Goal: Information Seeking & Learning: Learn about a topic

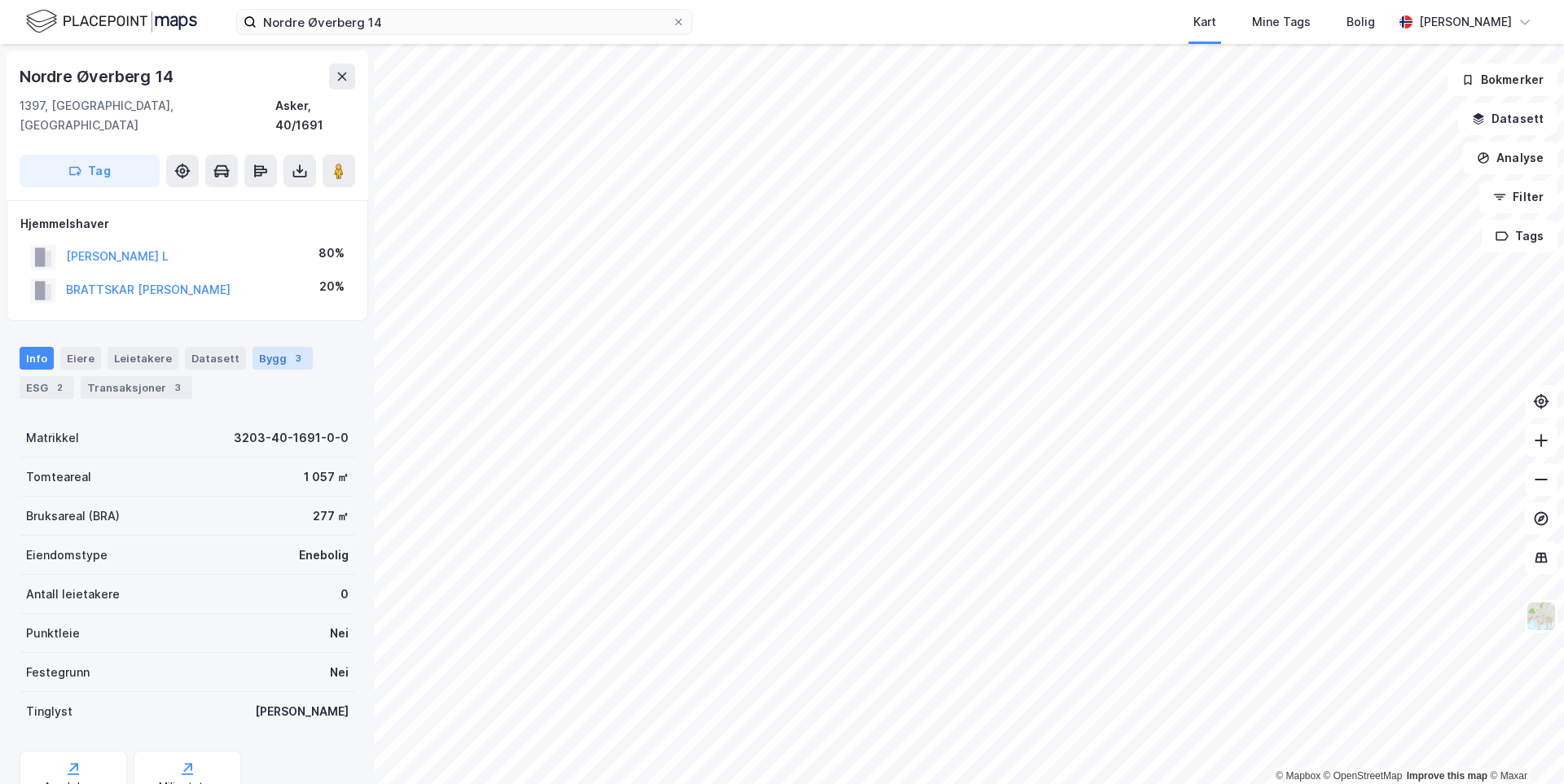
click at [252, 347] on div "Bygg 3" at bounding box center [283, 358] width 60 height 23
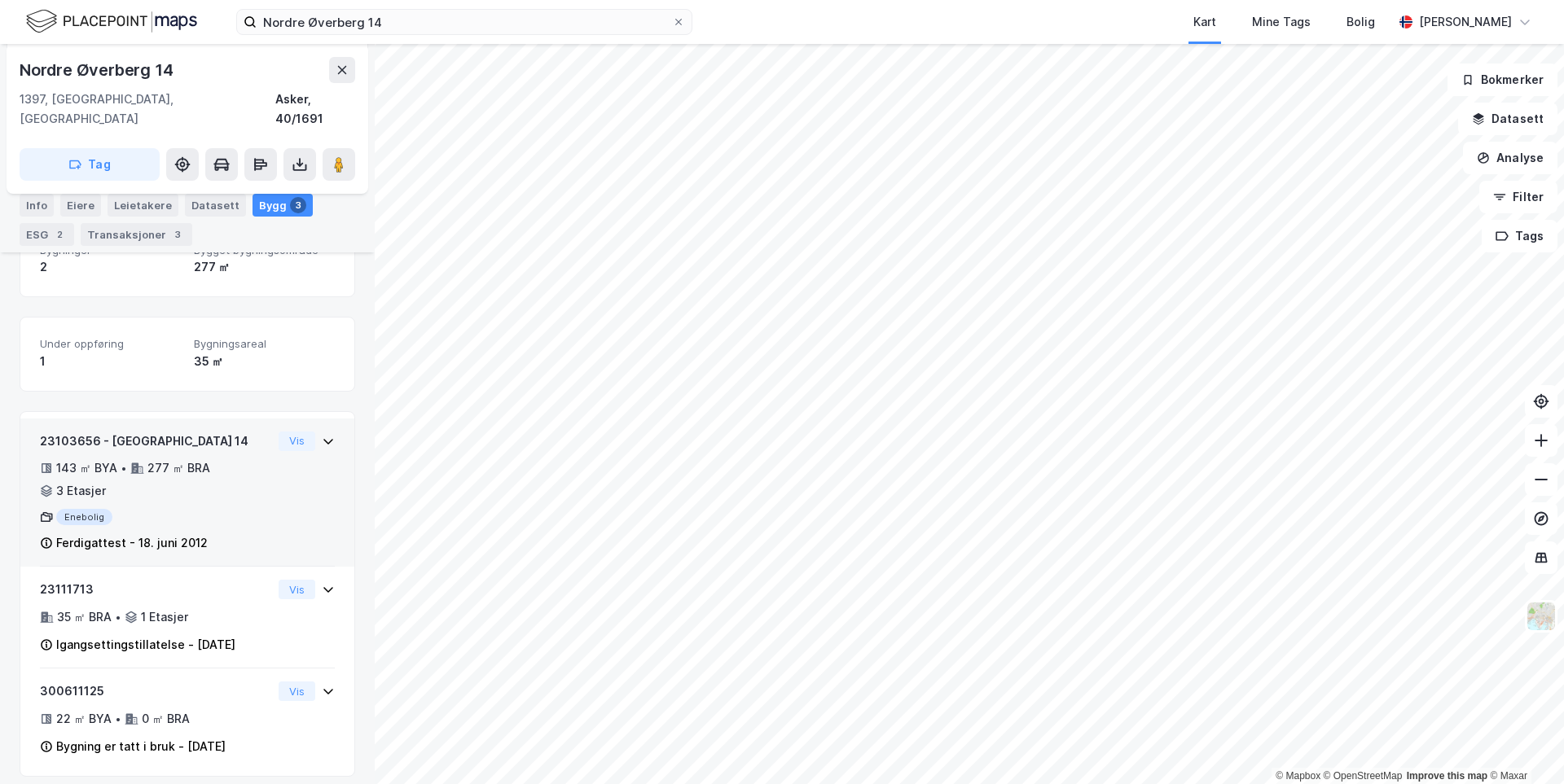
scroll to position [208, 0]
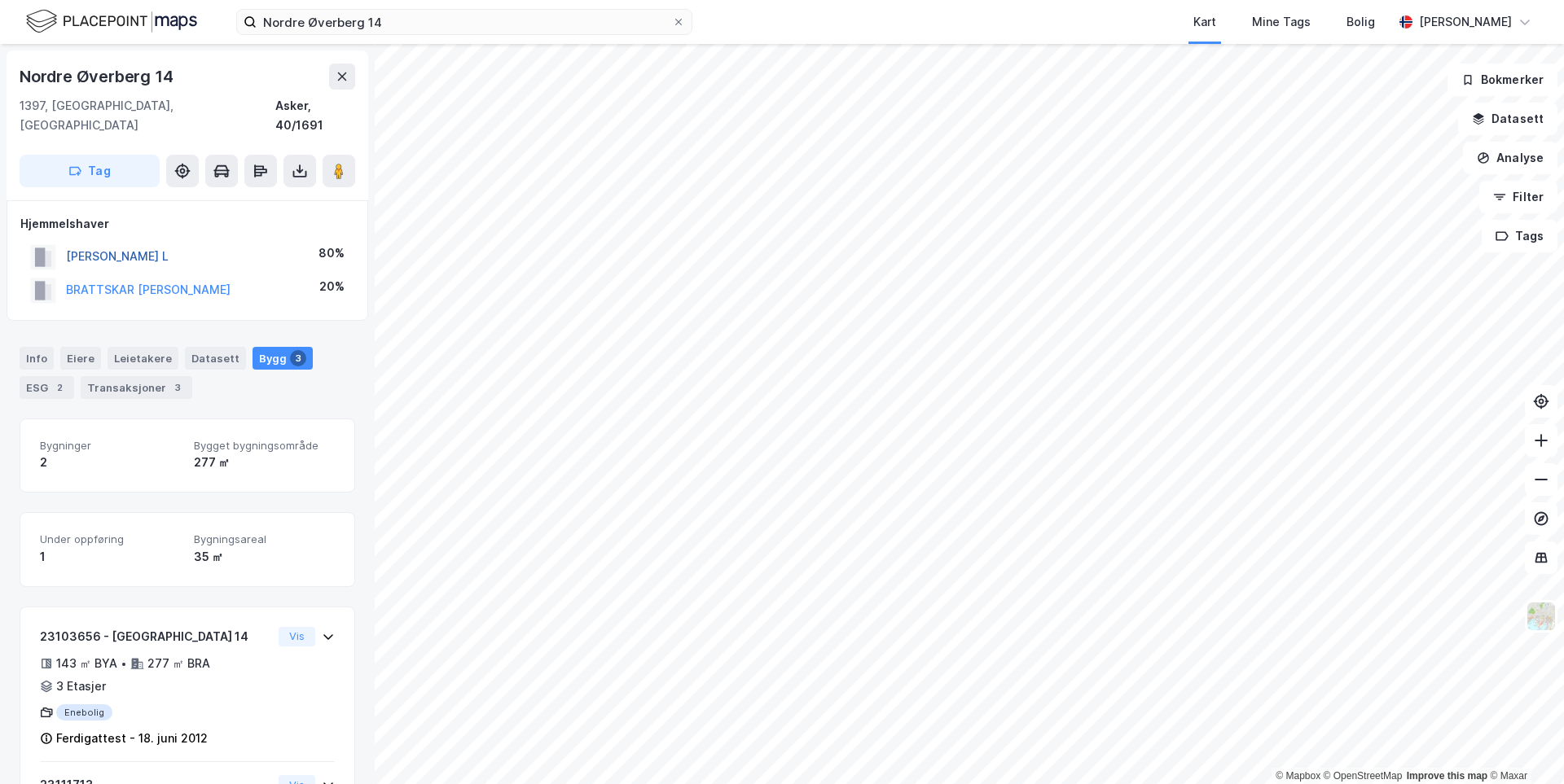
click at [0, 0] on button "[PERSON_NAME] L" at bounding box center [0, 0] width 0 height 0
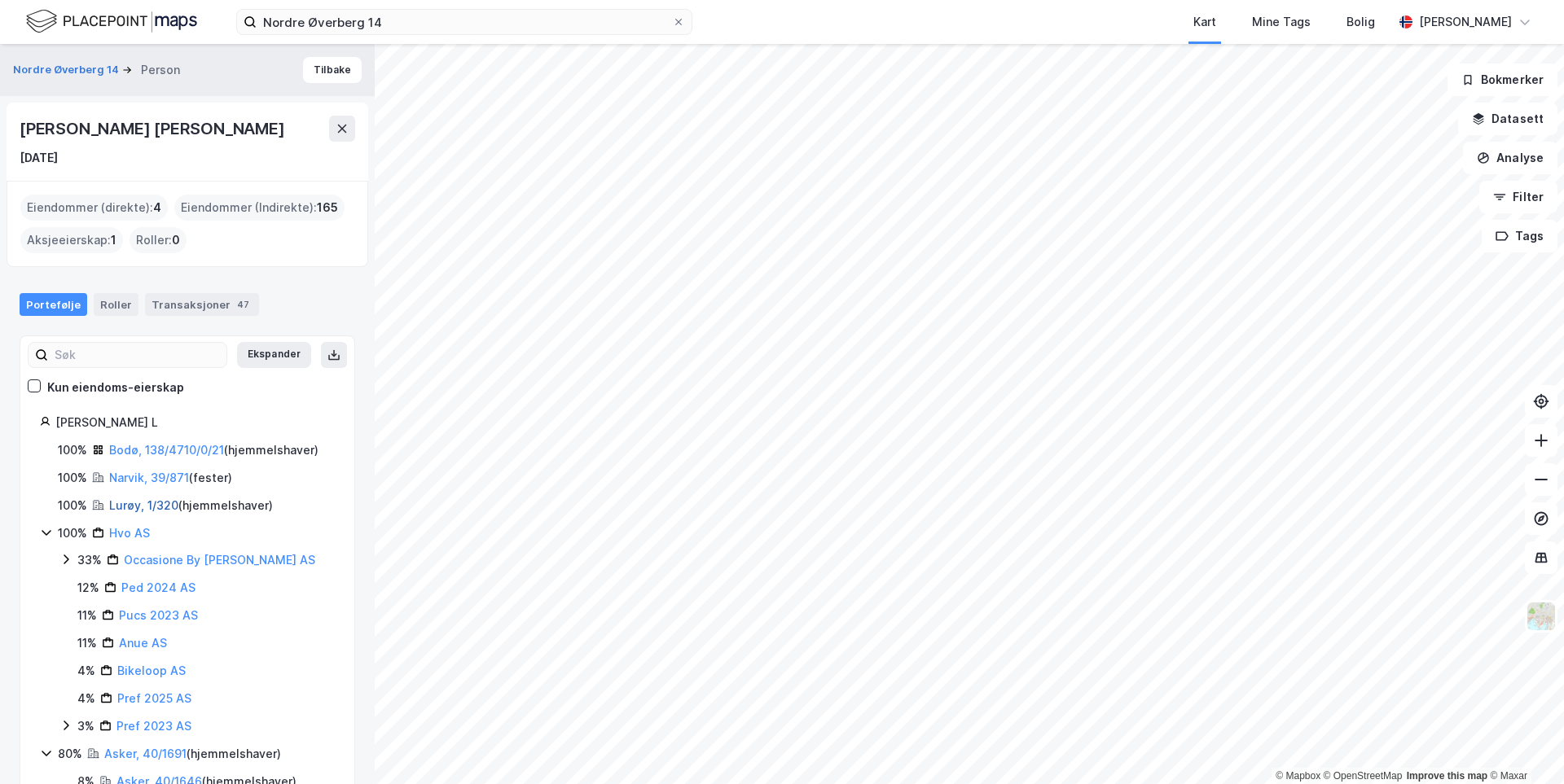
click at [125, 504] on link "Lurøy, 1/320" at bounding box center [143, 504] width 69 height 14
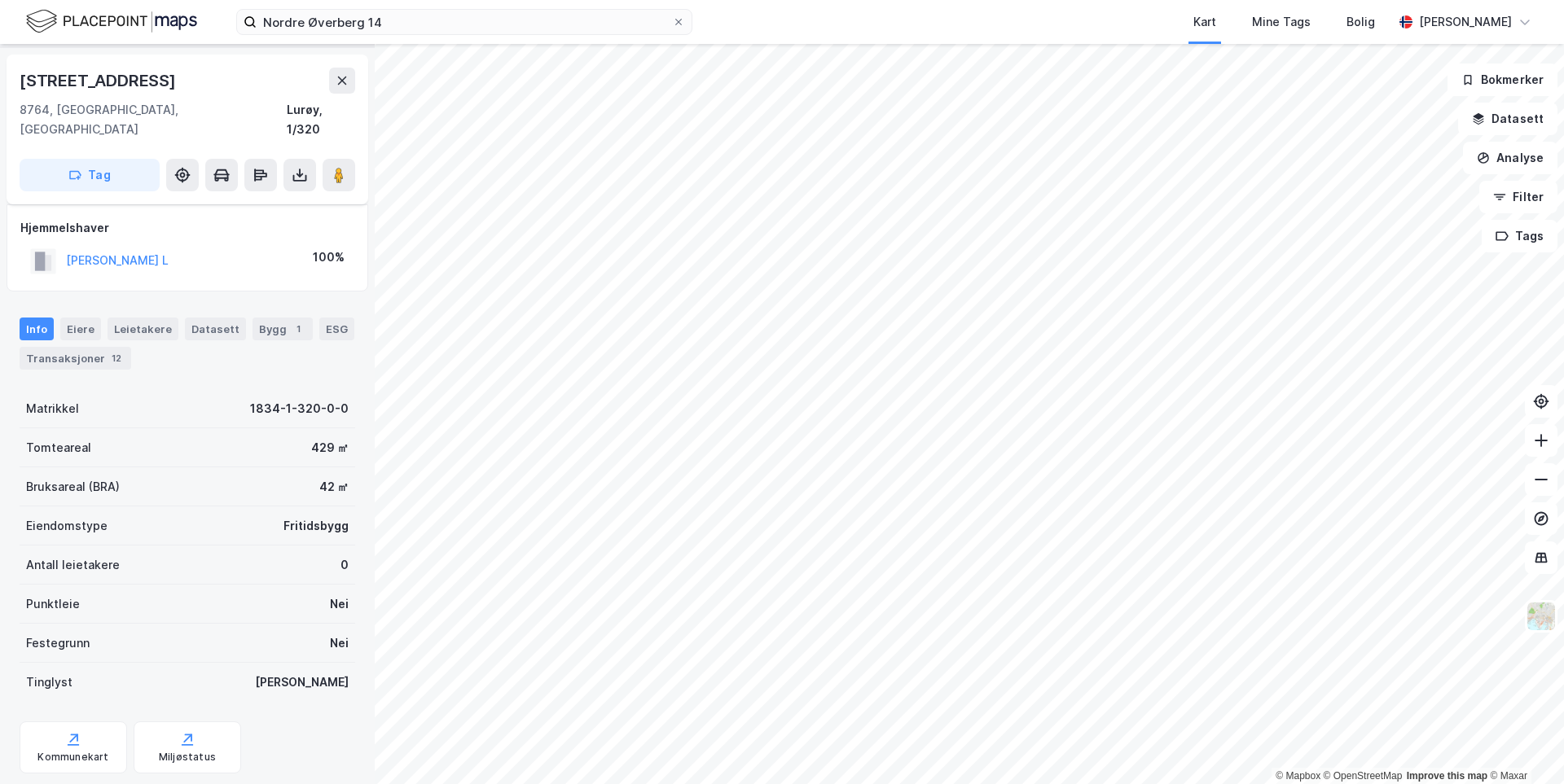
scroll to position [71, 0]
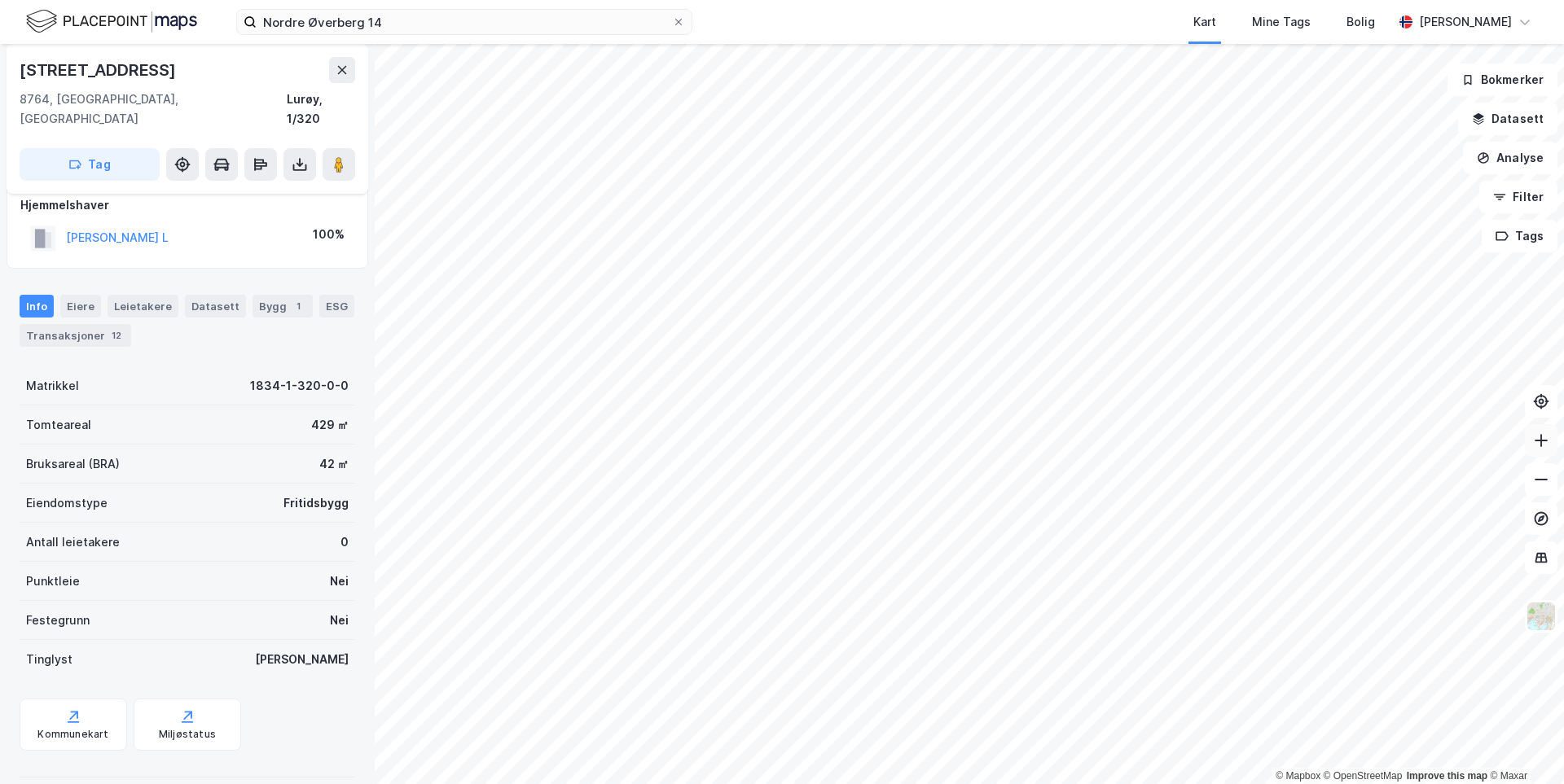
click at [1542, 451] on button at bounding box center [1540, 440] width 32 height 32
click at [1542, 450] on button at bounding box center [1540, 440] width 32 height 32
click at [0, 0] on button "[PERSON_NAME] L" at bounding box center [0, 0] width 0 height 0
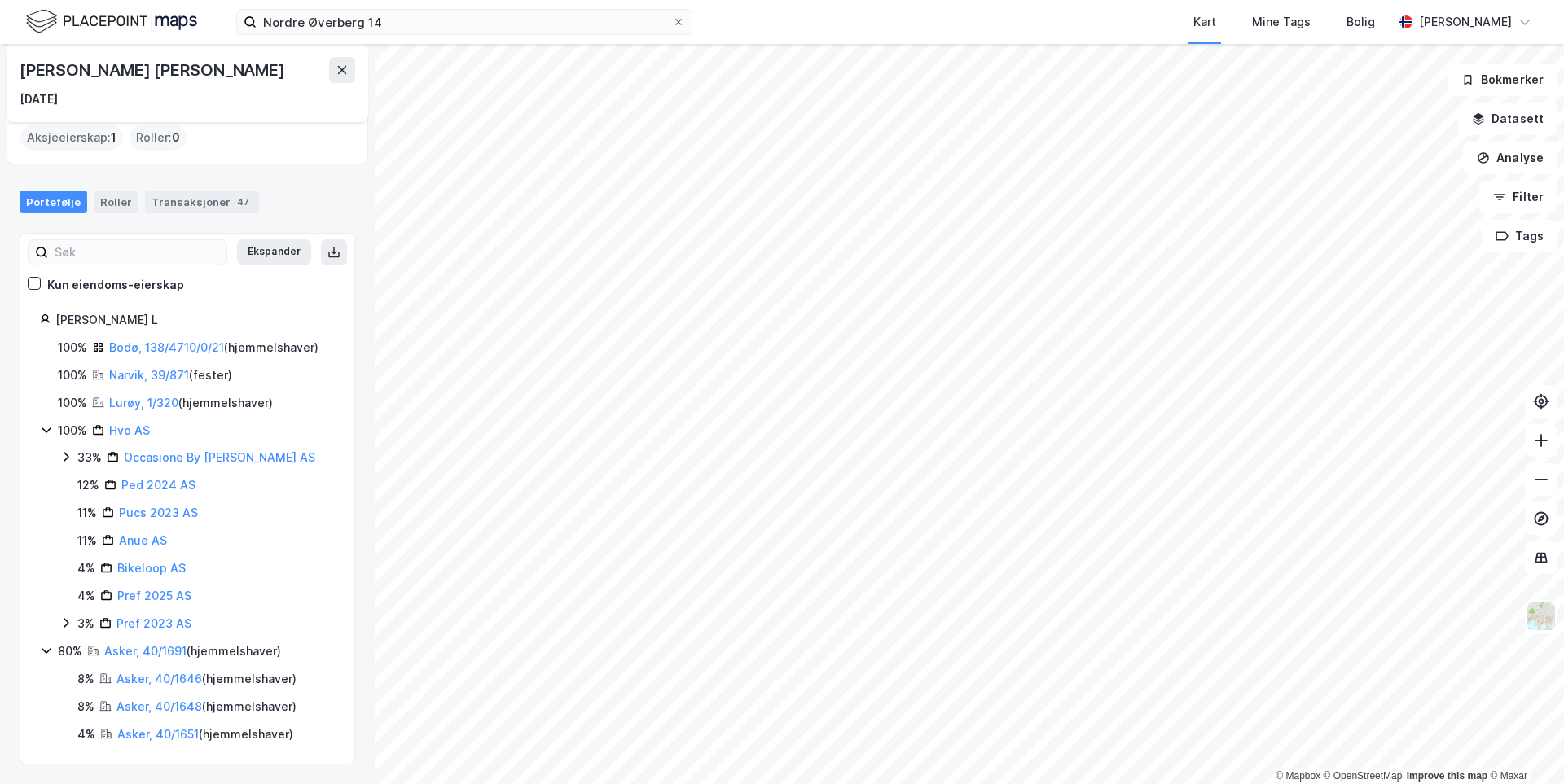
click at [143, 658] on div "Asker, 40/1691 ( hjemmelshaver )" at bounding box center [192, 651] width 177 height 20
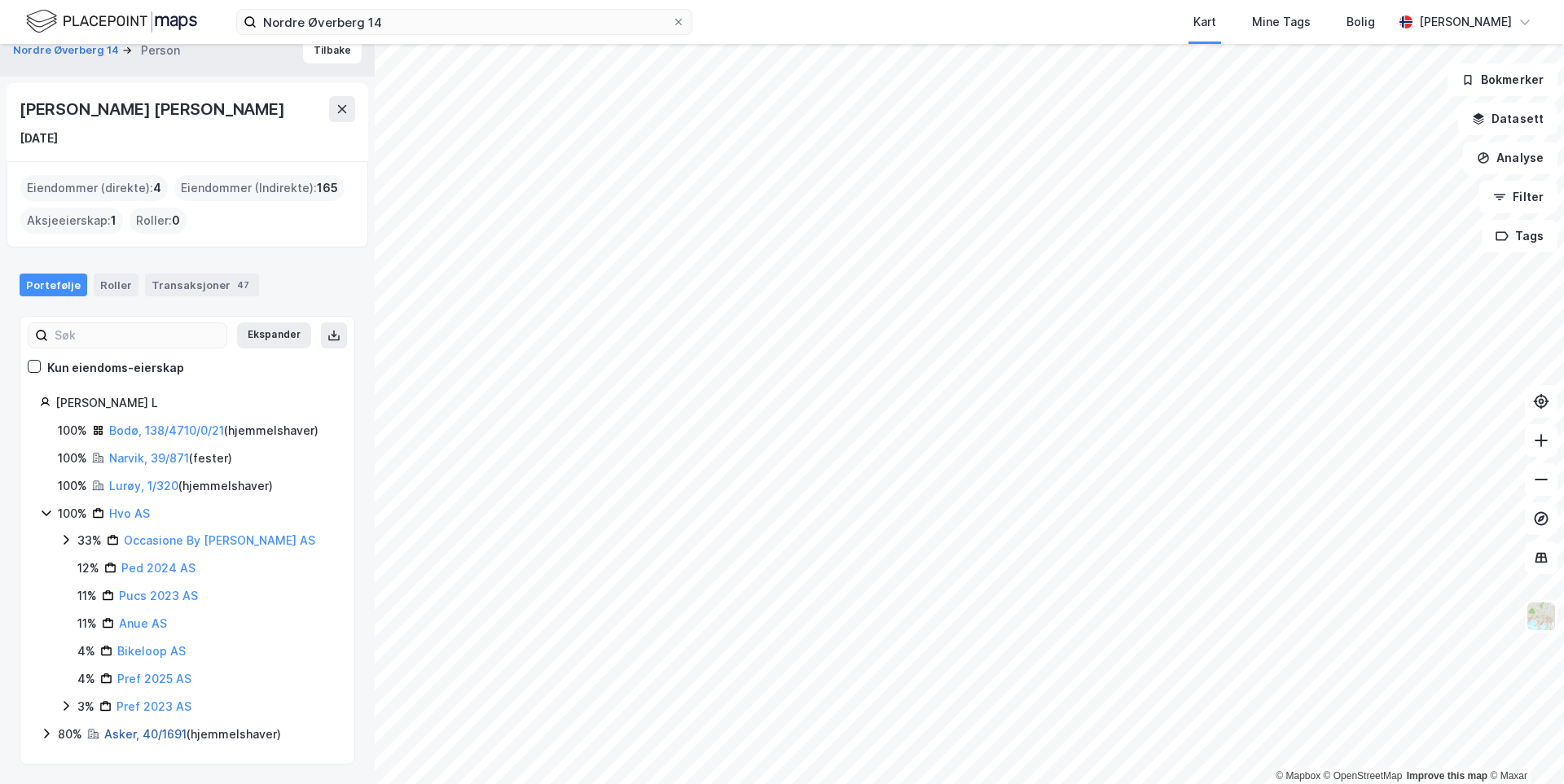
click at [158, 734] on link "Asker, 40/1691" at bounding box center [145, 734] width 82 height 14
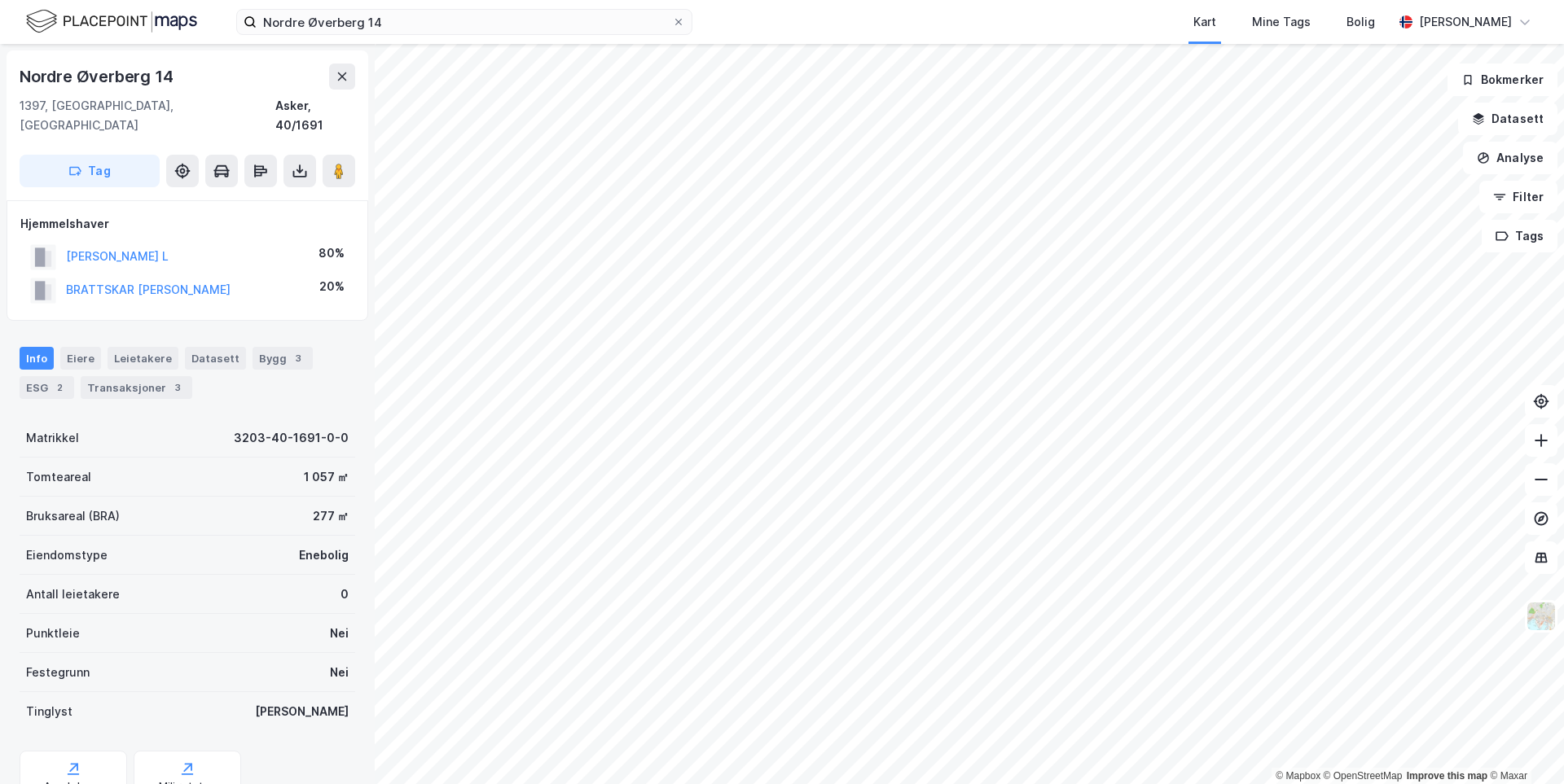
scroll to position [71, 0]
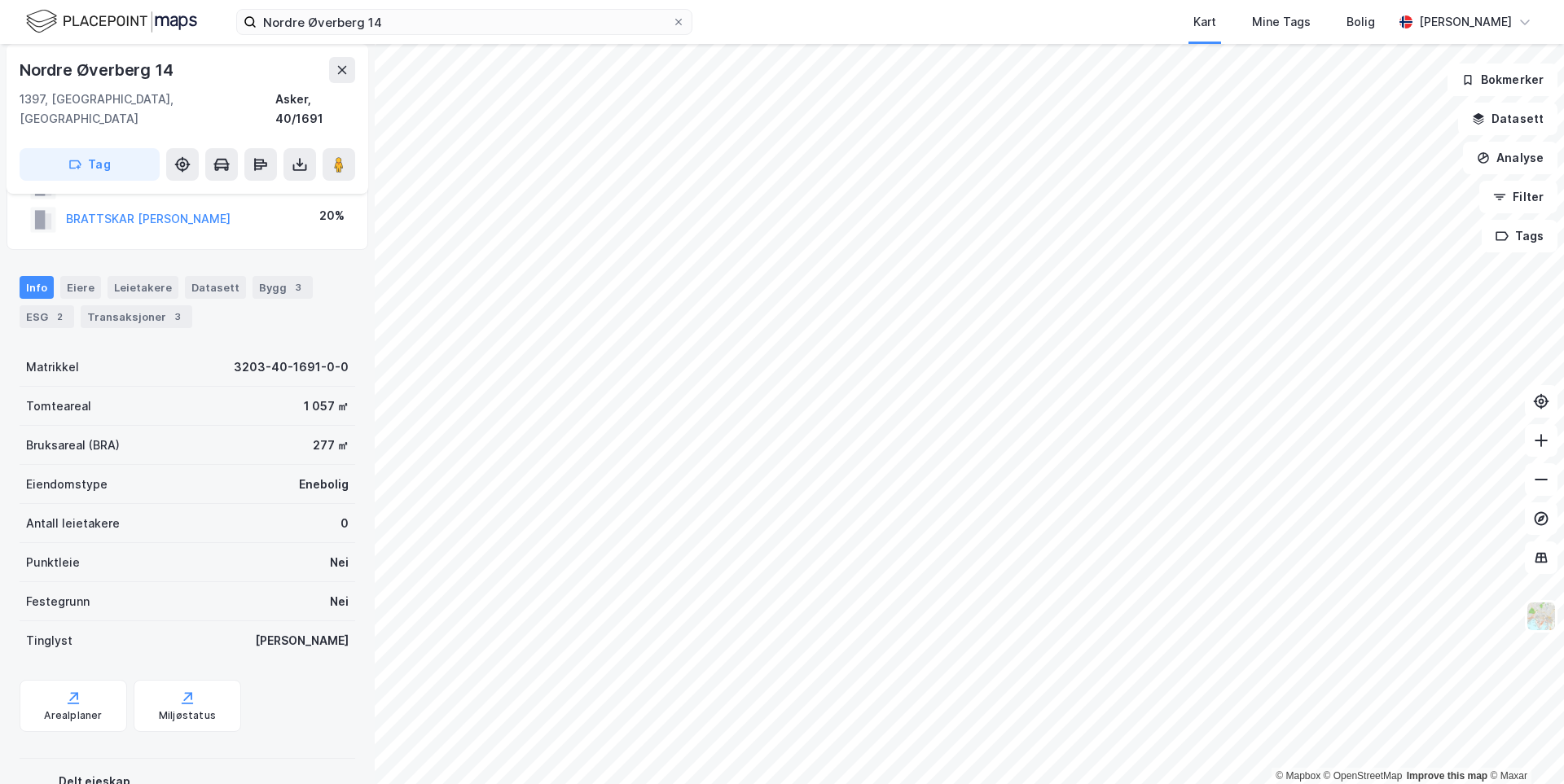
click at [60, 21] on img at bounding box center [112, 22] width 171 height 28
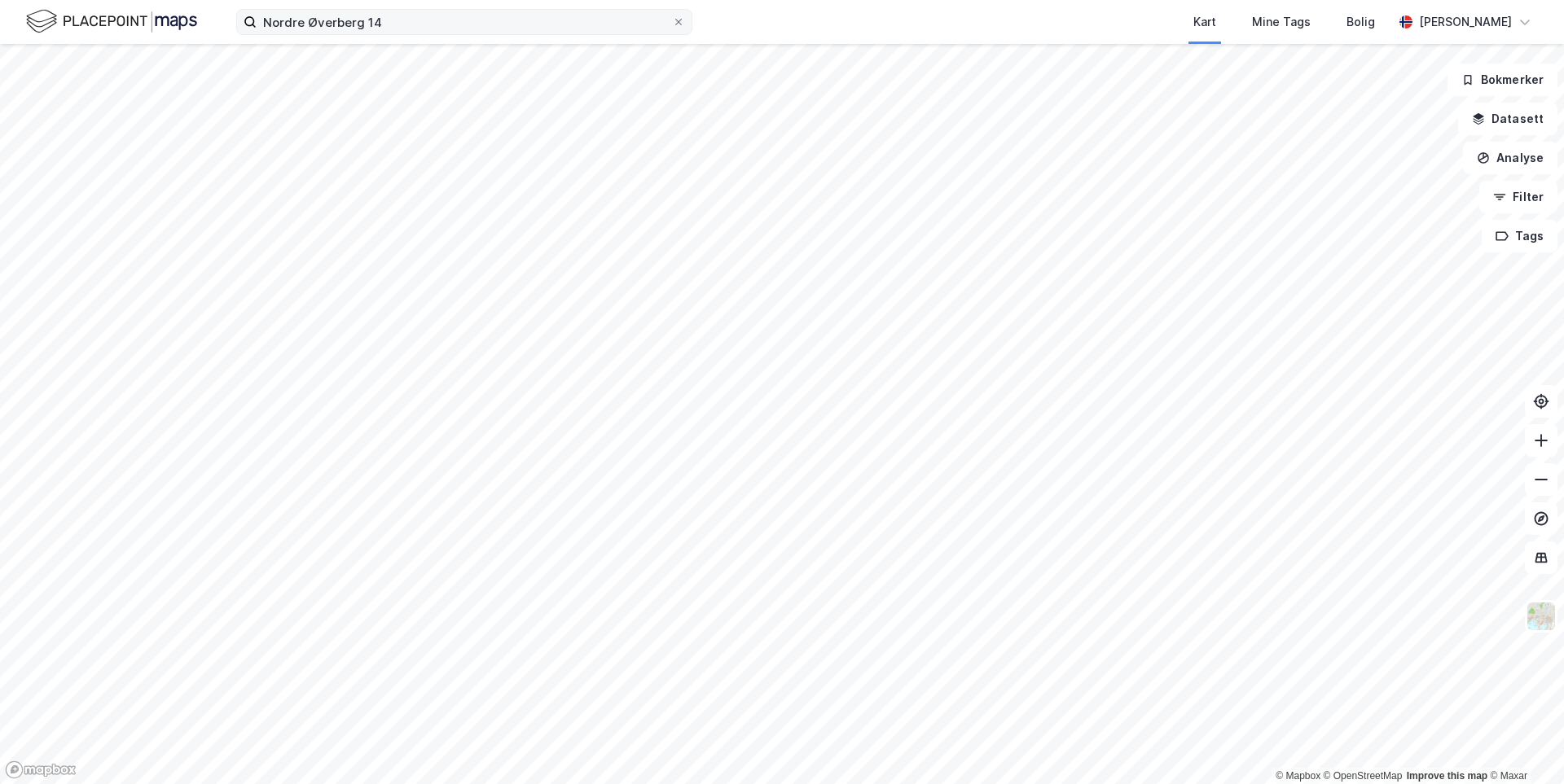
drag, startPoint x: 680, startPoint y: 26, endPoint x: 541, endPoint y: 17, distance: 139.3
click at [680, 26] on icon at bounding box center [679, 22] width 9 height 9
click at [672, 26] on input "Nordre Øverberg 14" at bounding box center [463, 22] width 415 height 25
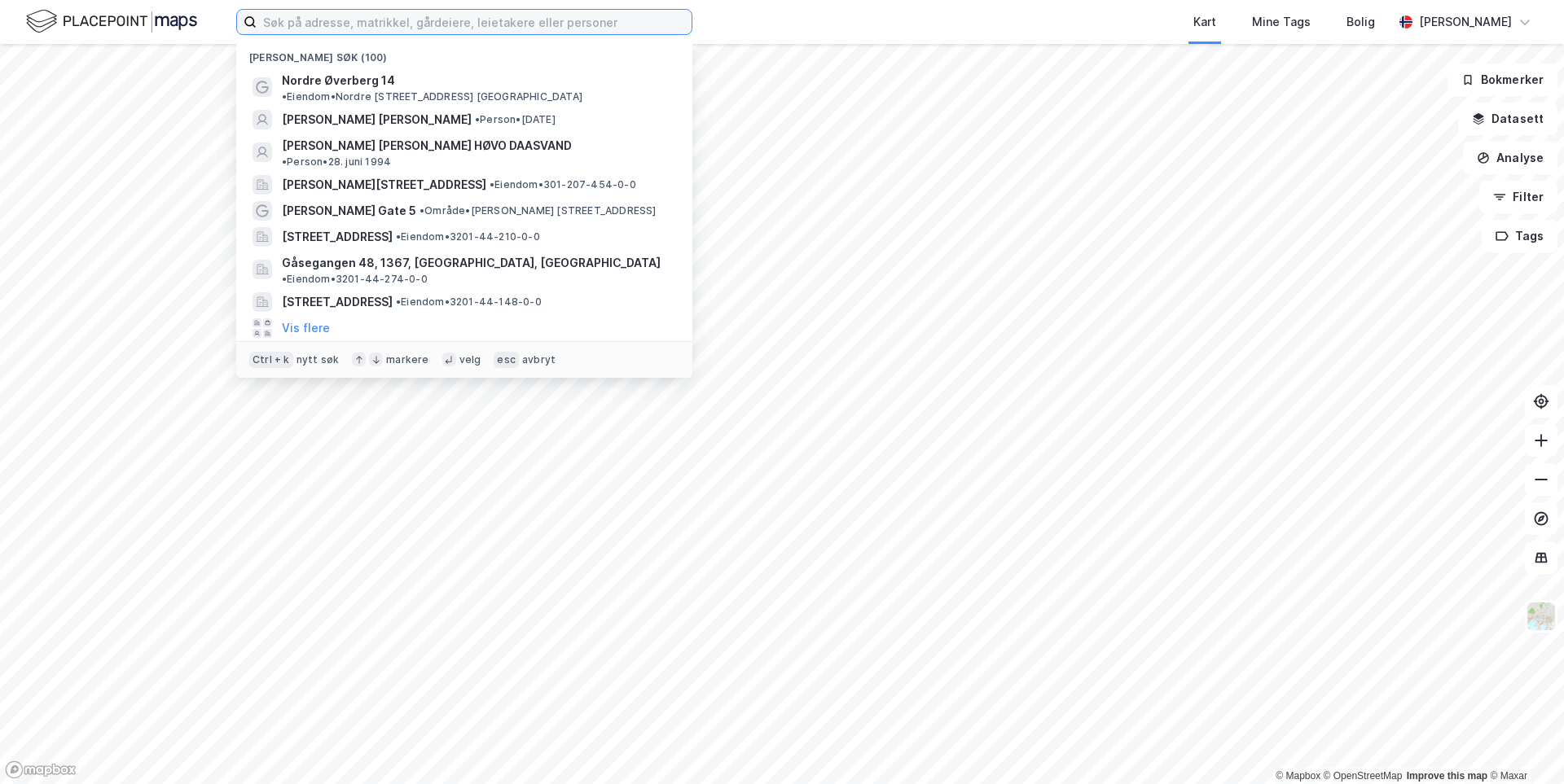
click at [461, 19] on input at bounding box center [473, 22] width 435 height 25
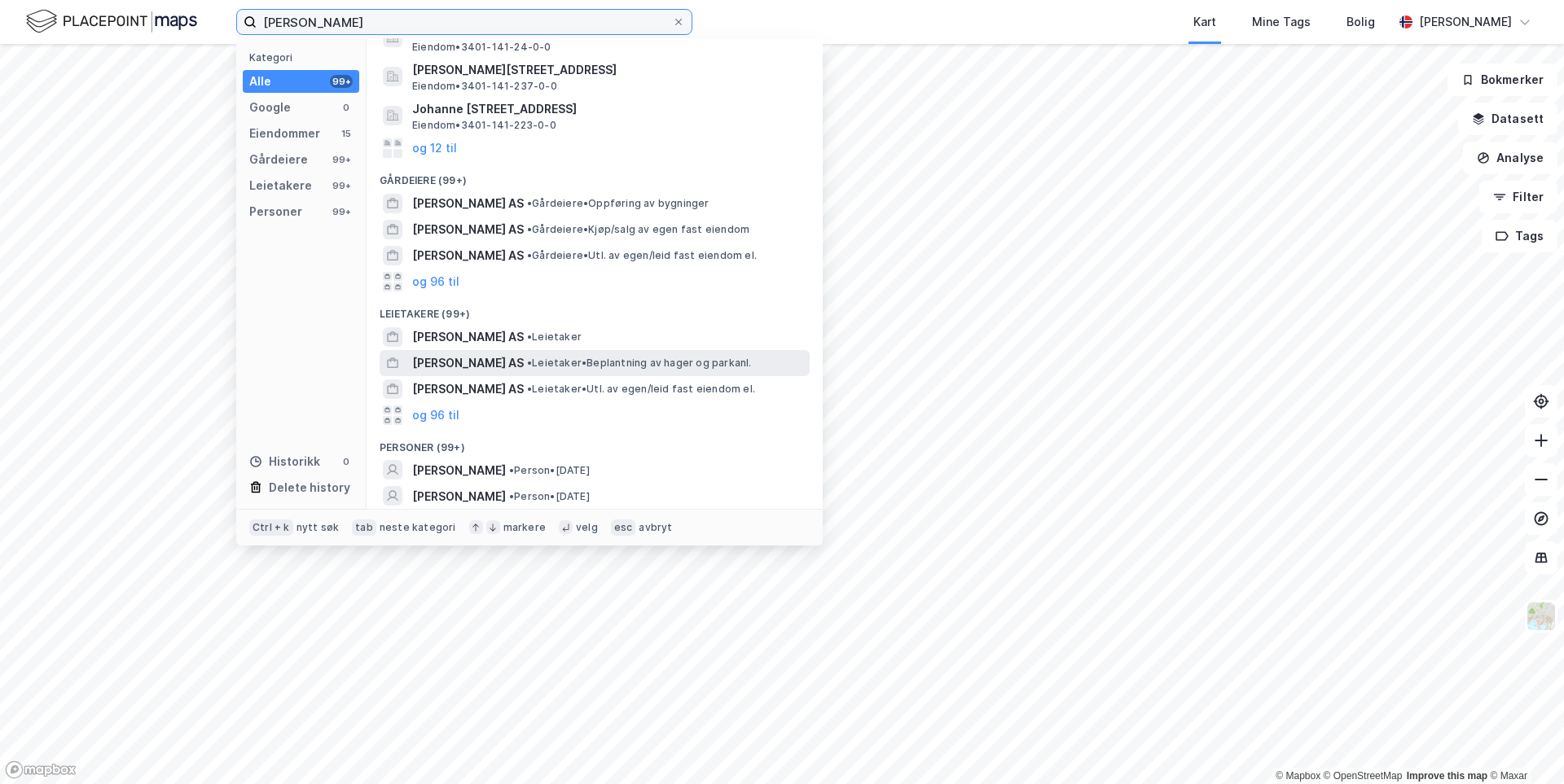
scroll to position [102, 0]
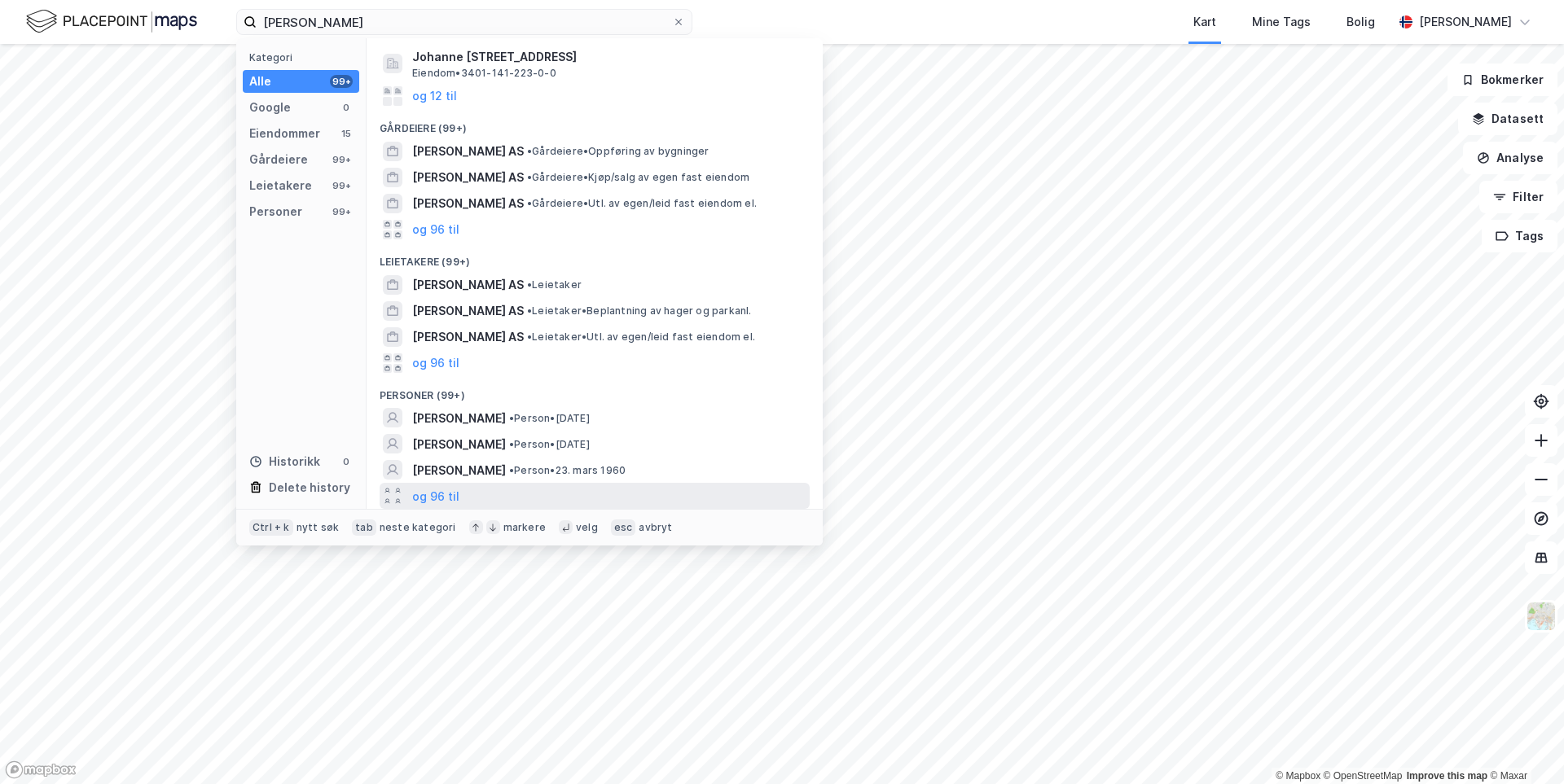
click at [460, 496] on div "og 96 til" at bounding box center [594, 496] width 430 height 26
click at [494, 425] on span "[PERSON_NAME]" at bounding box center [458, 418] width 94 height 20
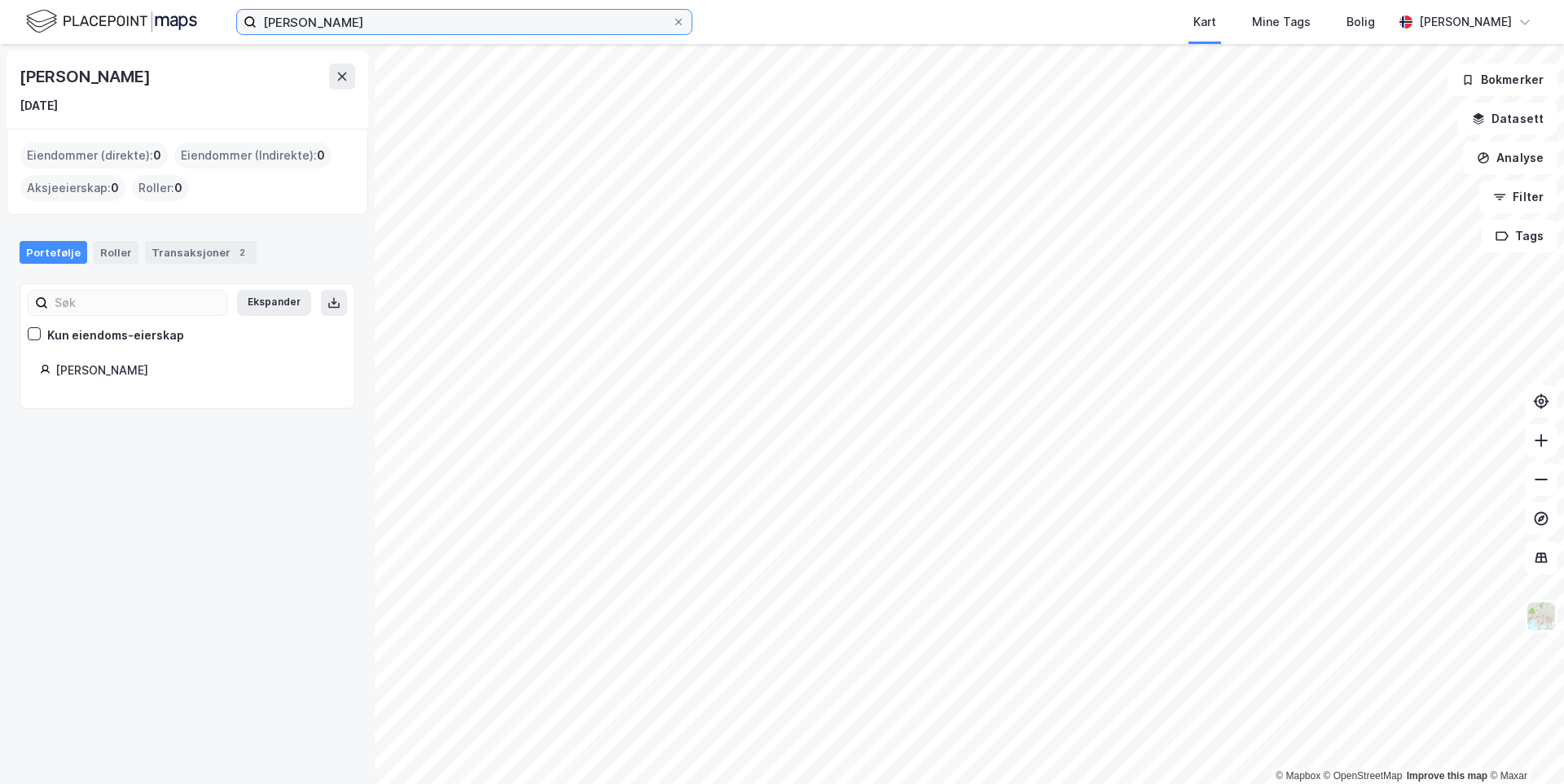
click at [399, 31] on input "[PERSON_NAME]" at bounding box center [463, 22] width 415 height 25
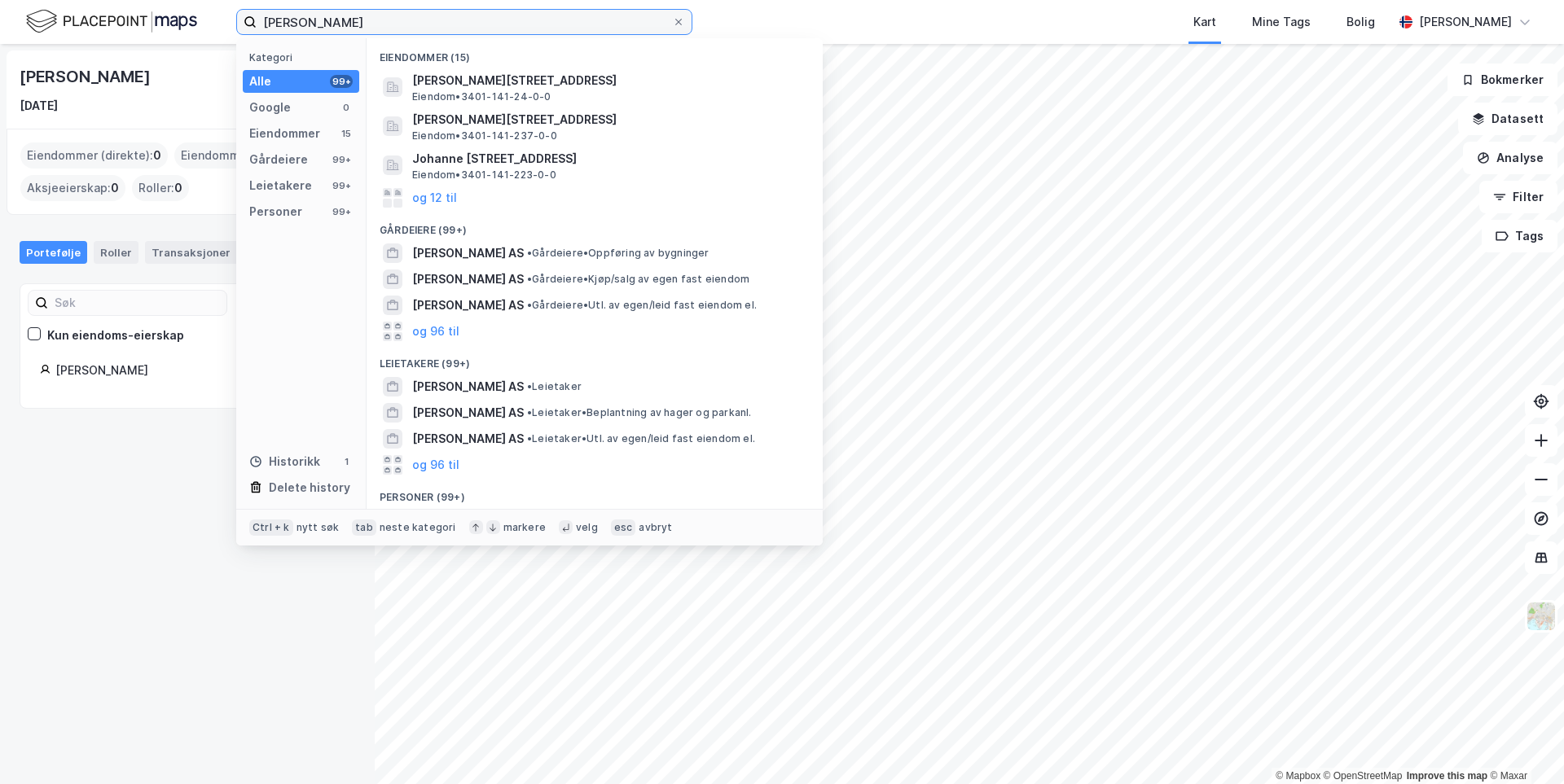
drag, startPoint x: 398, startPoint y: 30, endPoint x: 332, endPoint y: 28, distance: 66.0
click at [332, 28] on input "[PERSON_NAME]" at bounding box center [463, 22] width 415 height 25
click at [298, 25] on input "[PERSON_NAME]" at bounding box center [463, 22] width 415 height 25
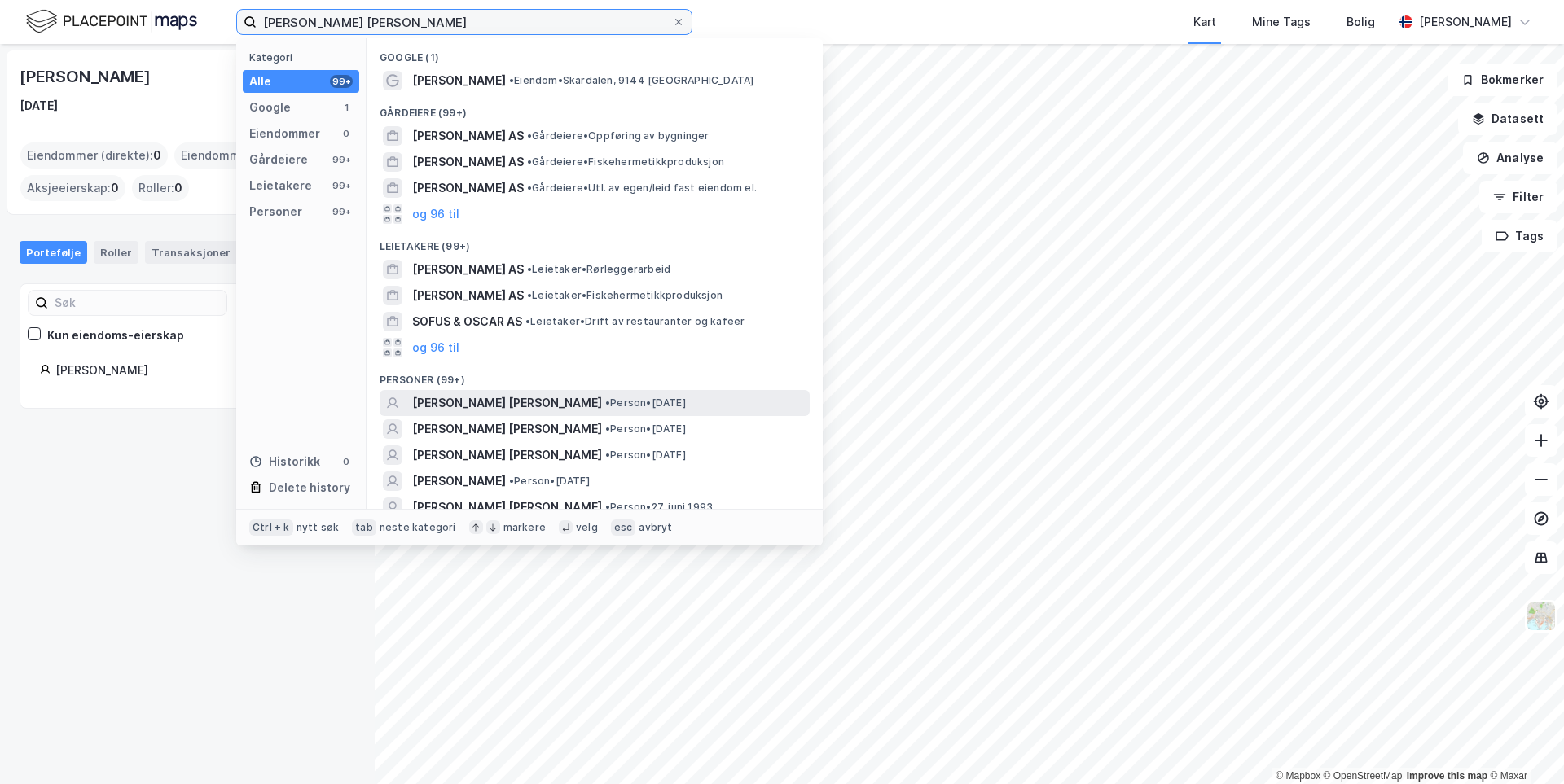
type input "[PERSON_NAME] [PERSON_NAME]"
click at [509, 404] on span "[PERSON_NAME] [PERSON_NAME]" at bounding box center [507, 402] width 190 height 20
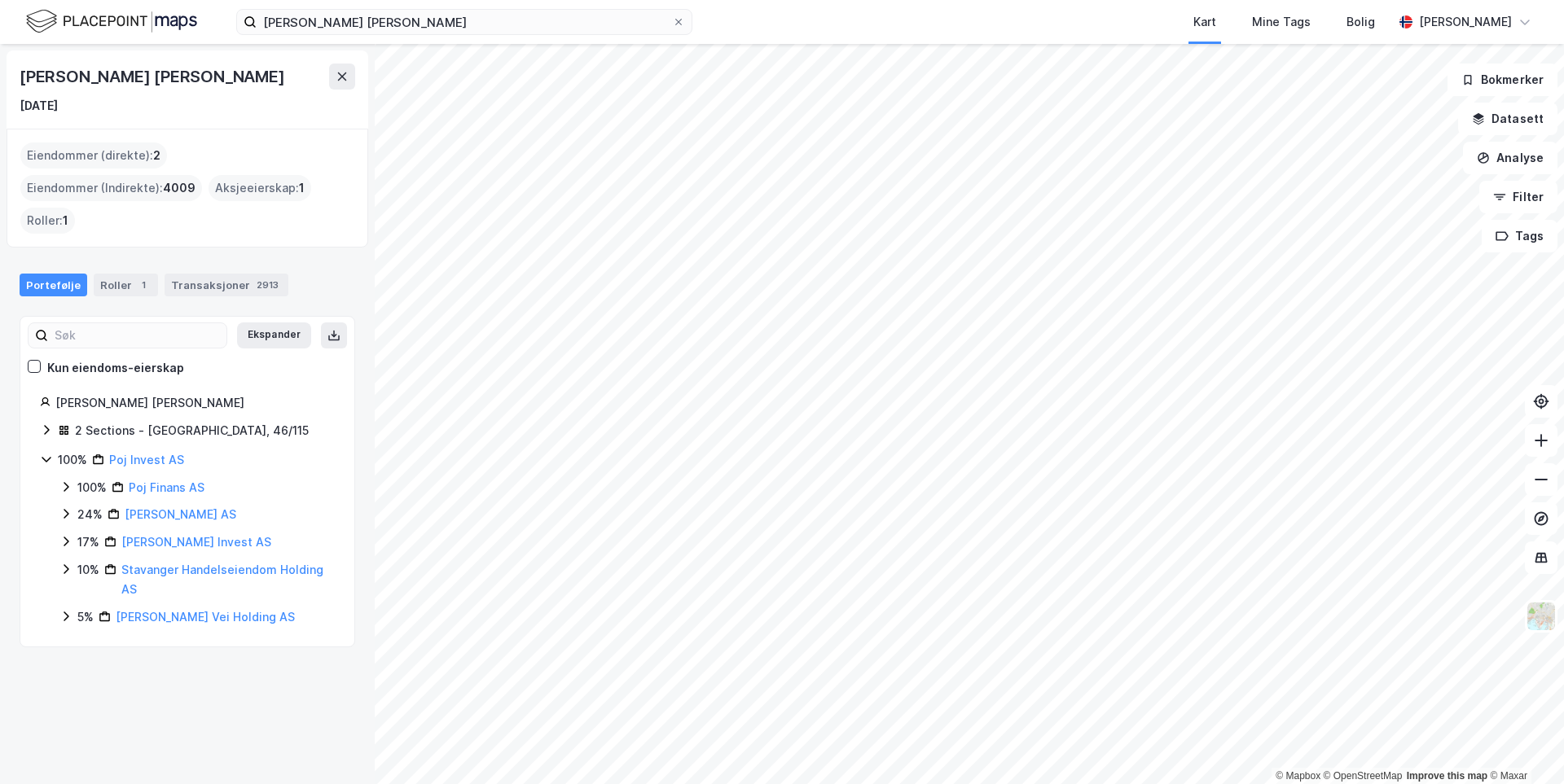
click at [45, 423] on icon at bounding box center [46, 430] width 13 height 13
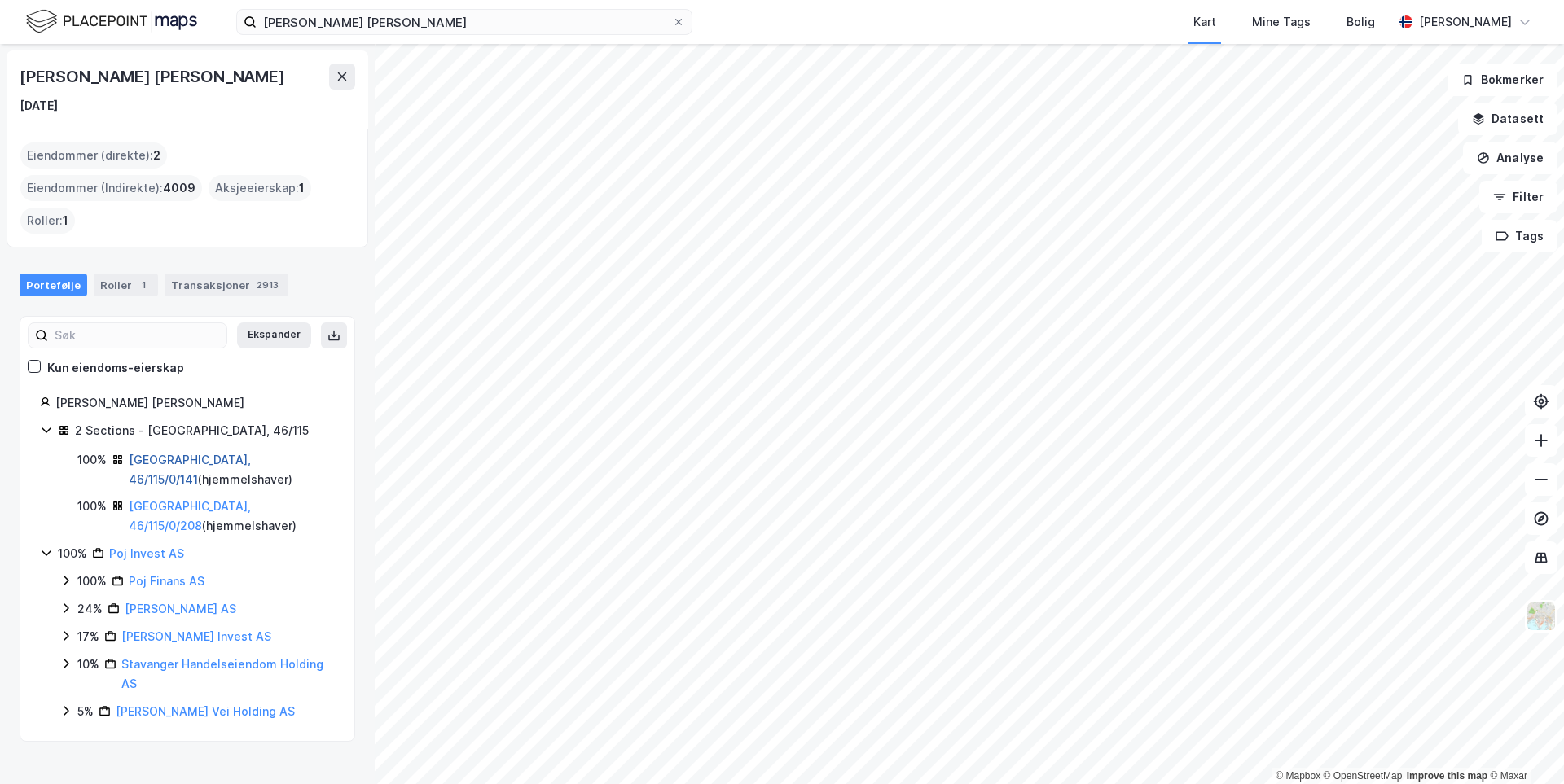
click at [163, 452] on link "[GEOGRAPHIC_DATA], 46/115/0/141" at bounding box center [189, 469] width 122 height 33
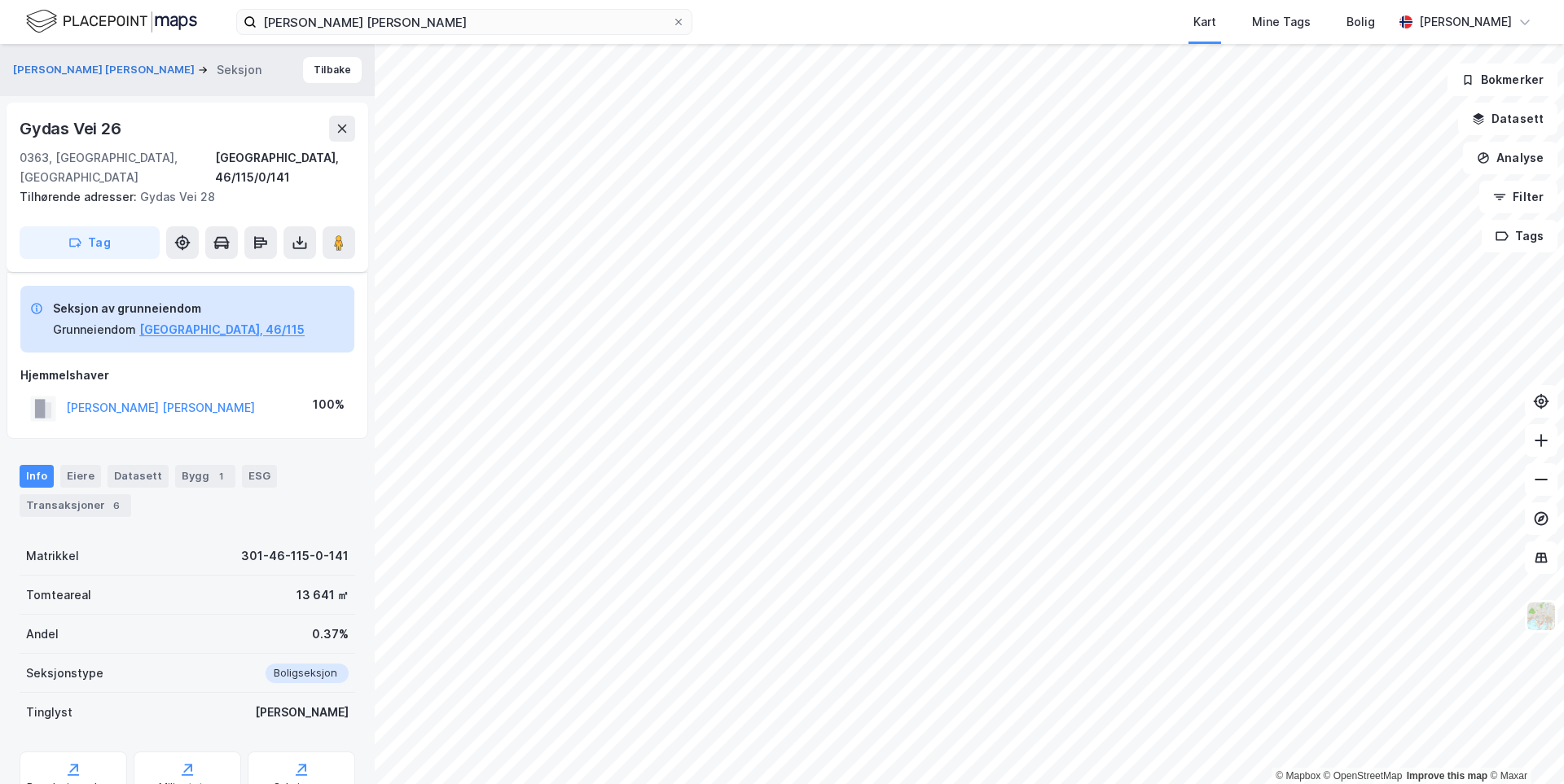
scroll to position [71, 0]
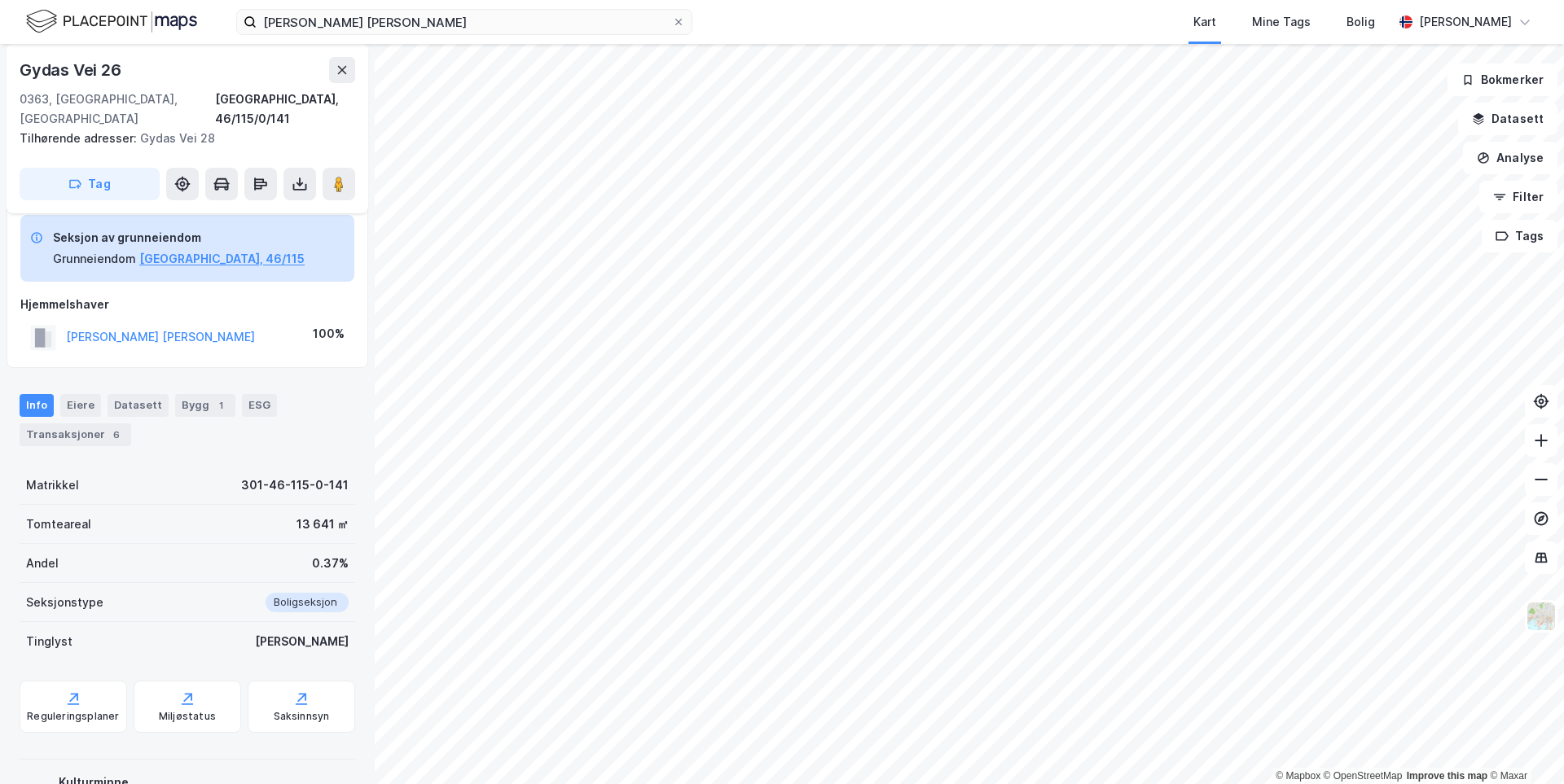
click at [56, 427] on div "Info Eiere Datasett Bygg 1 ESG Transaksjoner 6" at bounding box center [187, 413] width 374 height 78
click at [57, 423] on div "Transaksjoner 6" at bounding box center [76, 435] width 112 height 23
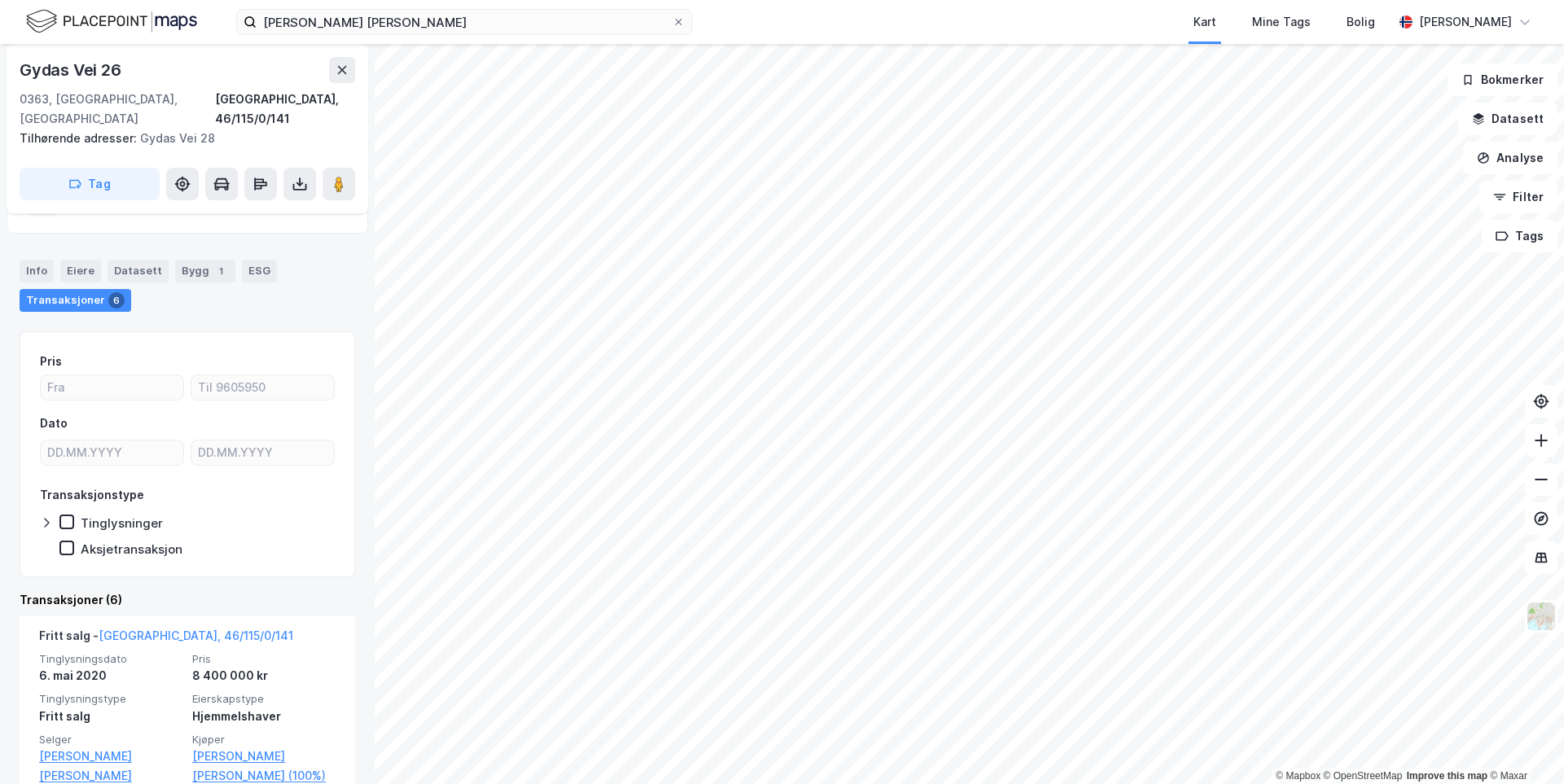
scroll to position [233, 0]
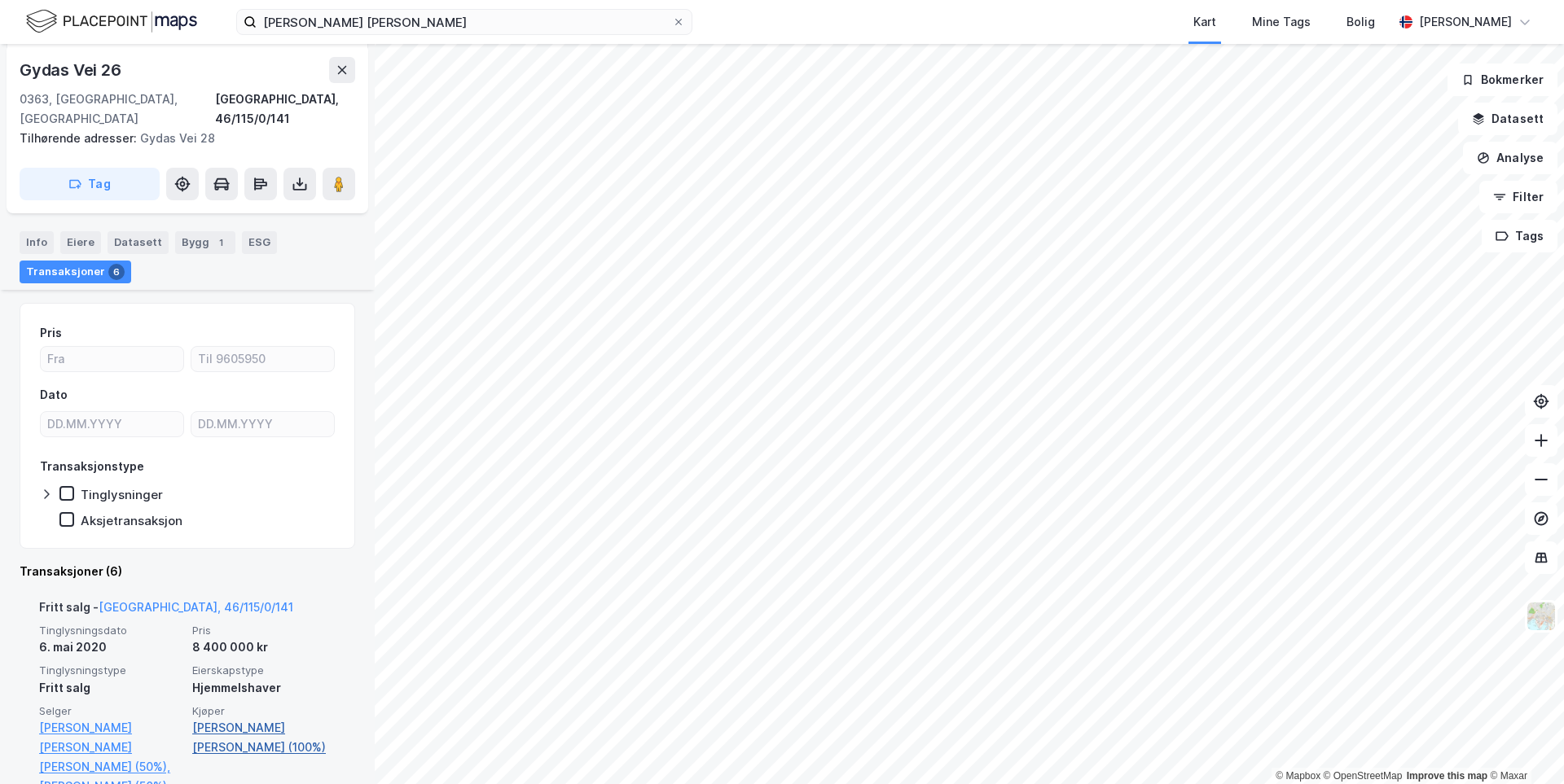
click at [286, 718] on link "[PERSON_NAME] [PERSON_NAME] (100%)" at bounding box center [264, 737] width 144 height 39
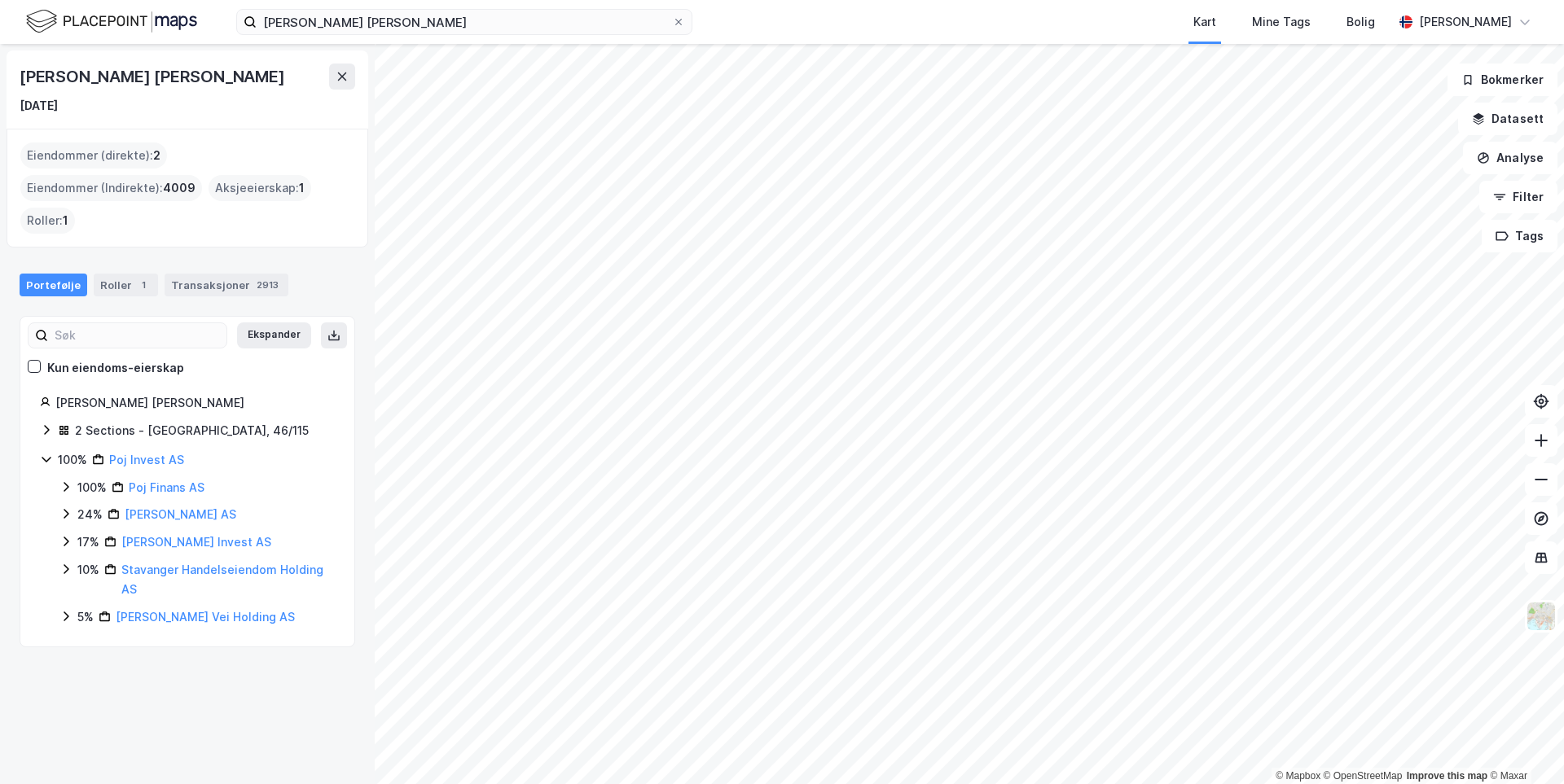
click at [44, 423] on icon at bounding box center [46, 430] width 13 height 13
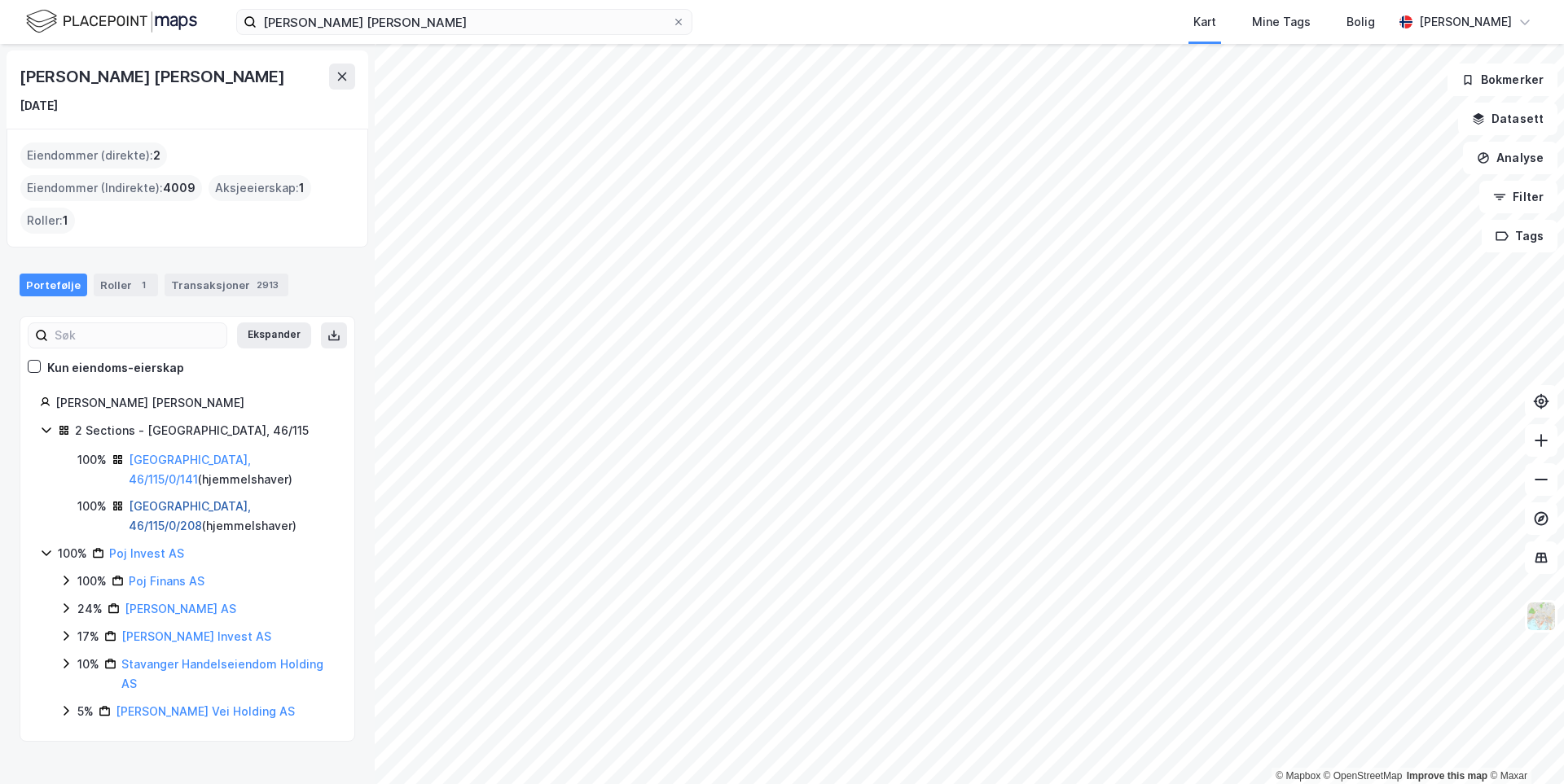
click at [143, 499] on link "[GEOGRAPHIC_DATA], 46/115/0/208" at bounding box center [189, 515] width 122 height 33
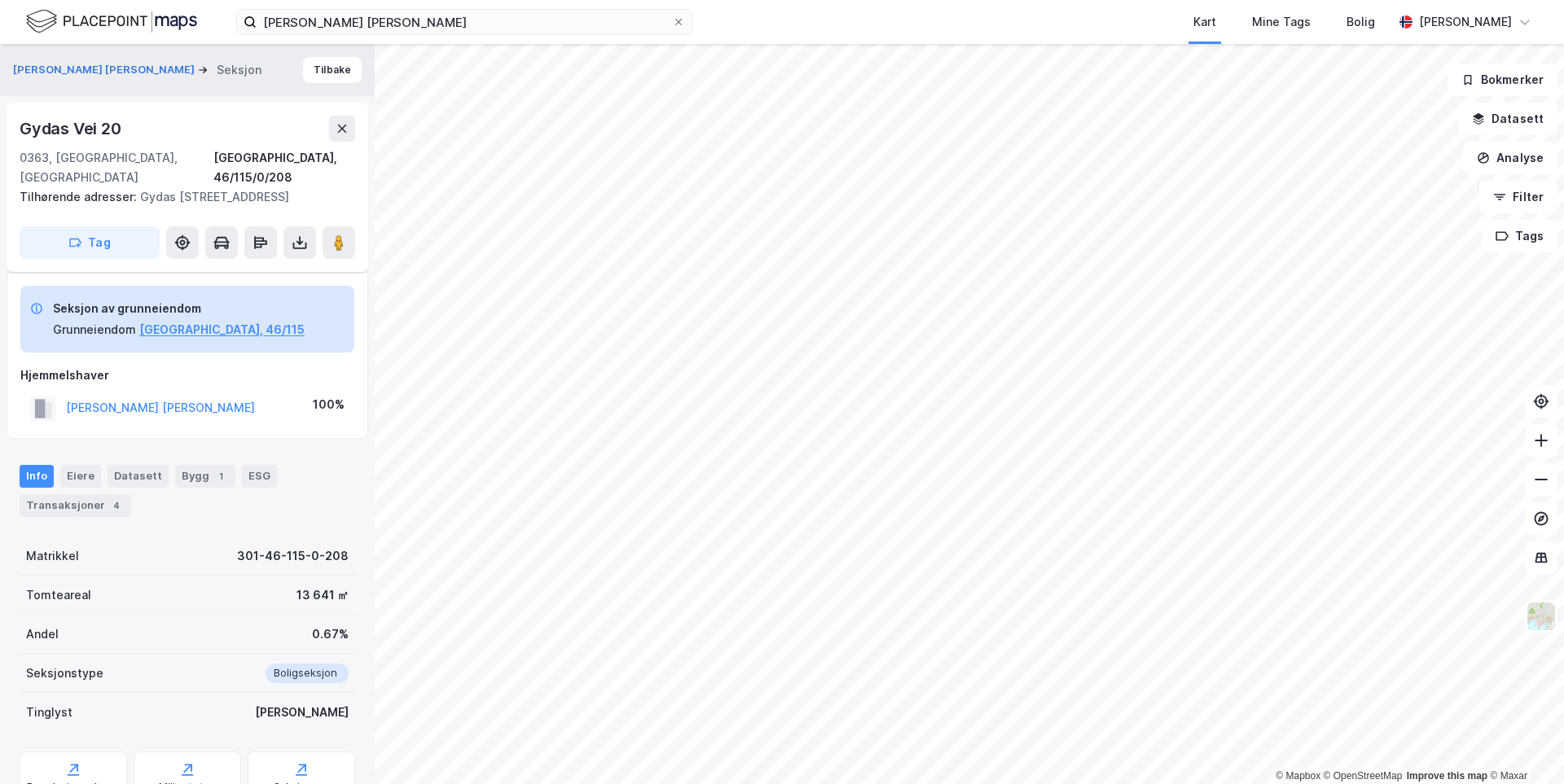
scroll to position [138, 0]
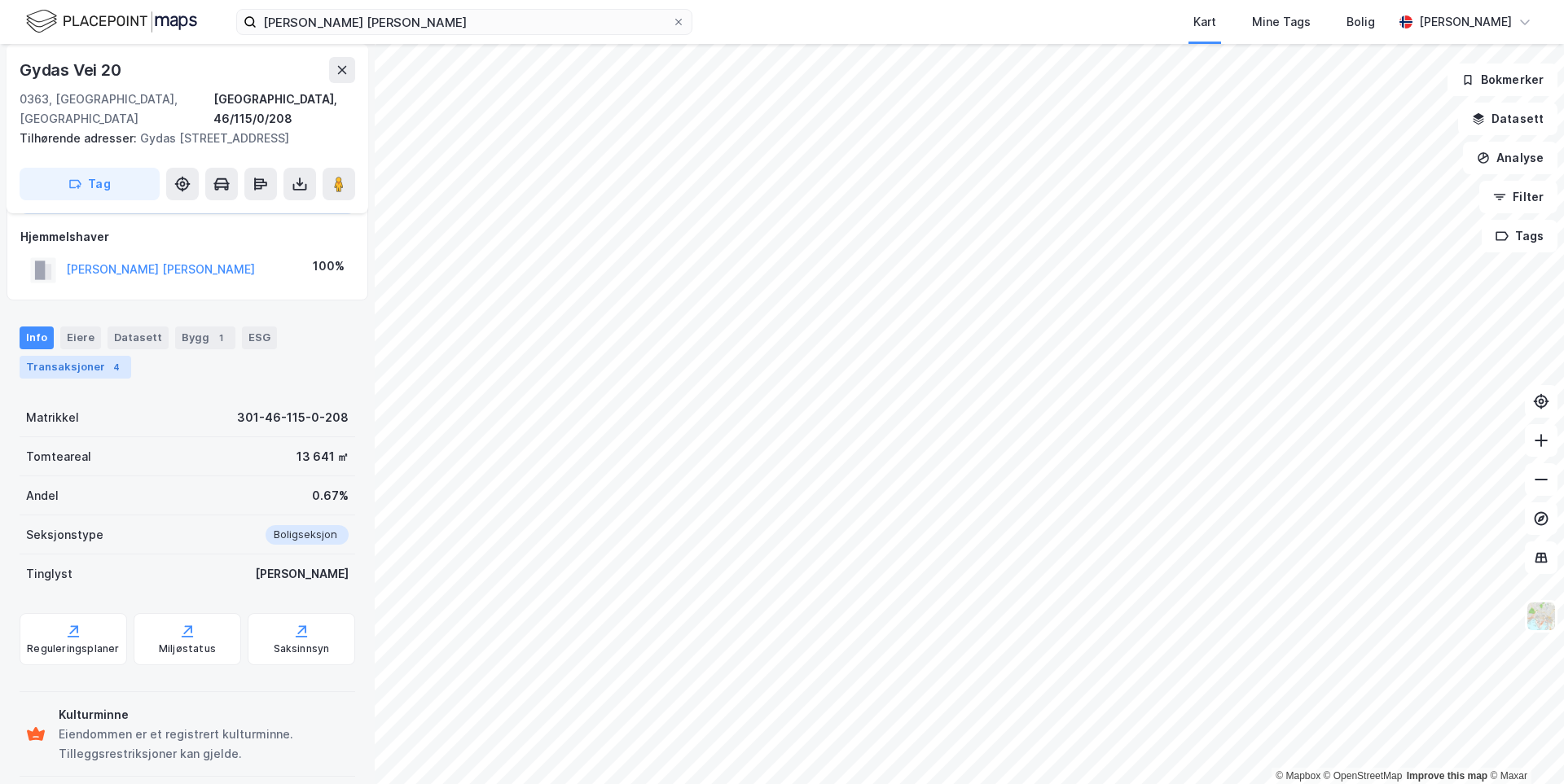
click at [74, 356] on div "Transaksjoner 4" at bounding box center [76, 367] width 112 height 23
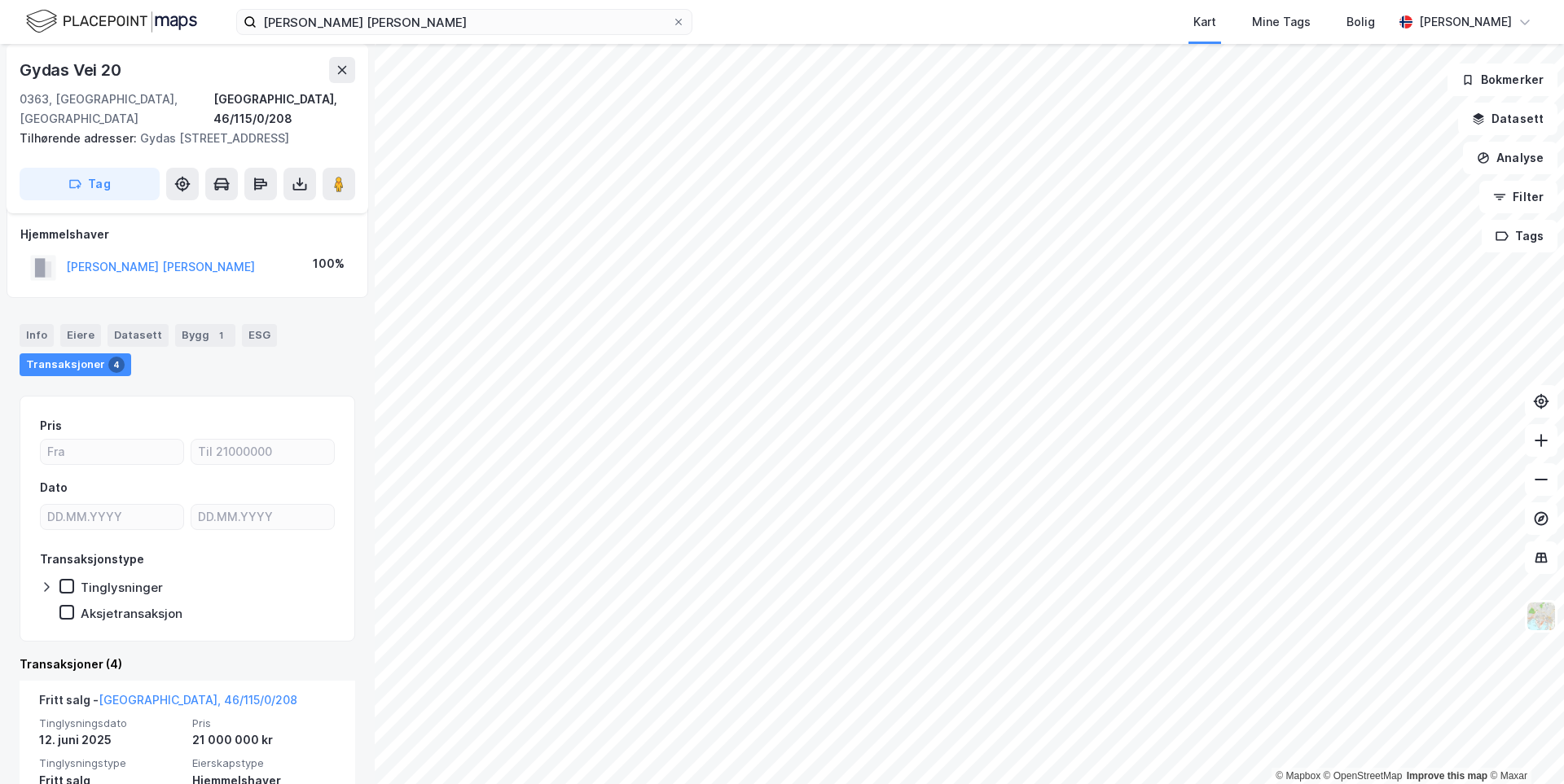
scroll to position [138, 0]
click at [0, 0] on button "[PERSON_NAME] [PERSON_NAME]" at bounding box center [0, 0] width 0 height 0
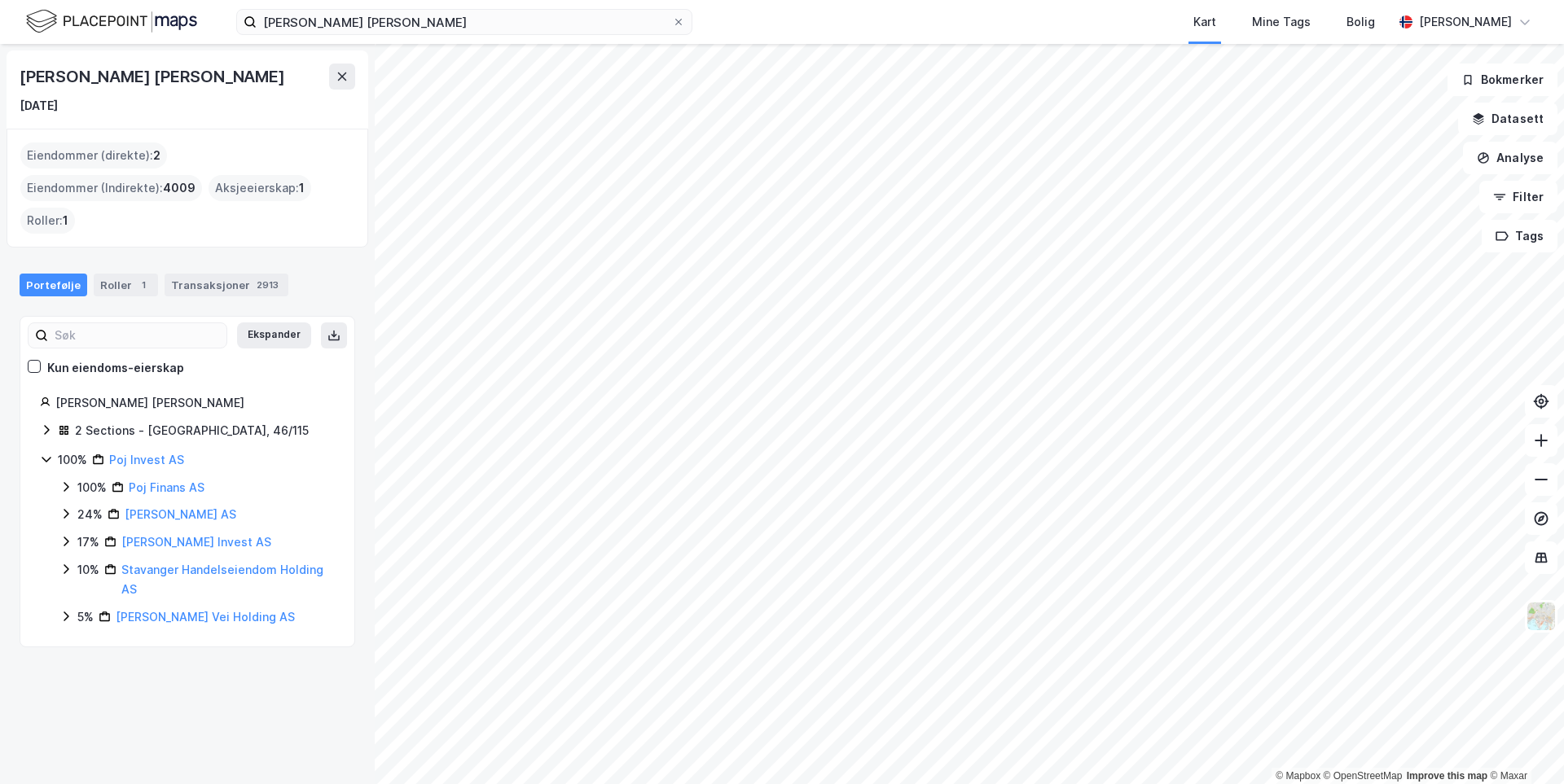
click at [51, 423] on icon at bounding box center [46, 430] width 13 height 13
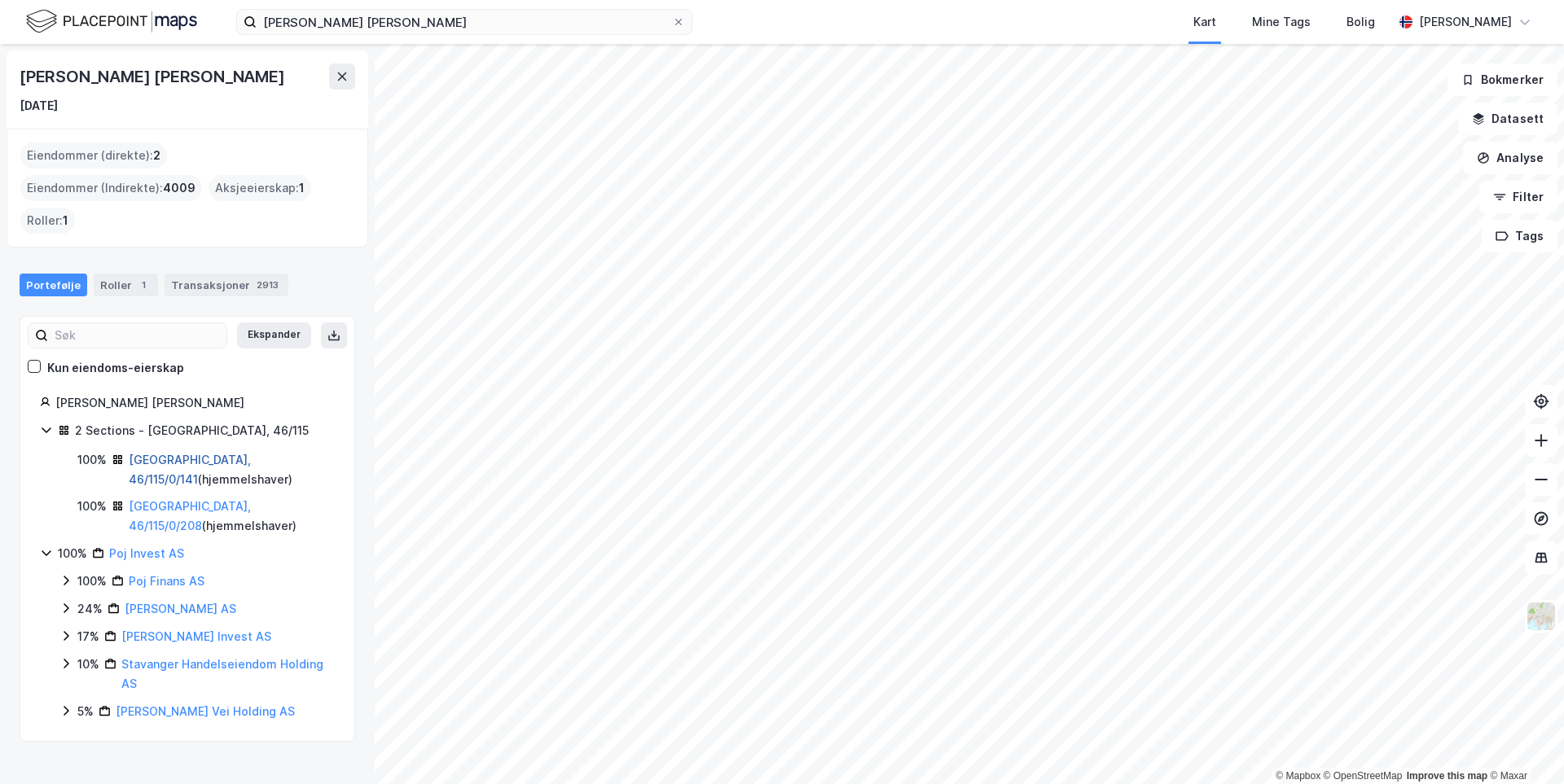
click at [151, 452] on link "[GEOGRAPHIC_DATA], 46/115/0/141" at bounding box center [189, 469] width 122 height 33
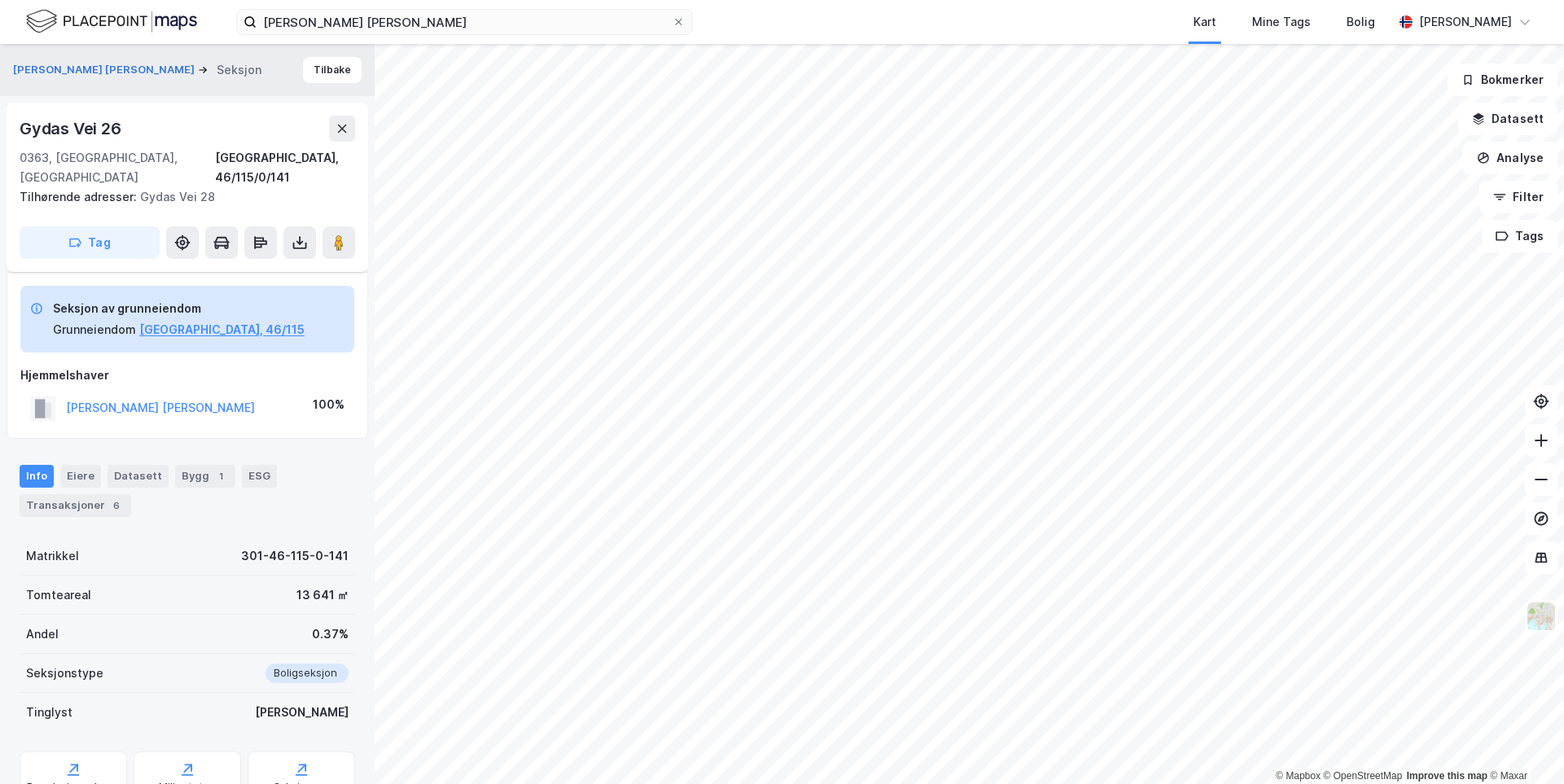
scroll to position [138, 0]
